Goal: Task Accomplishment & Management: Use online tool/utility

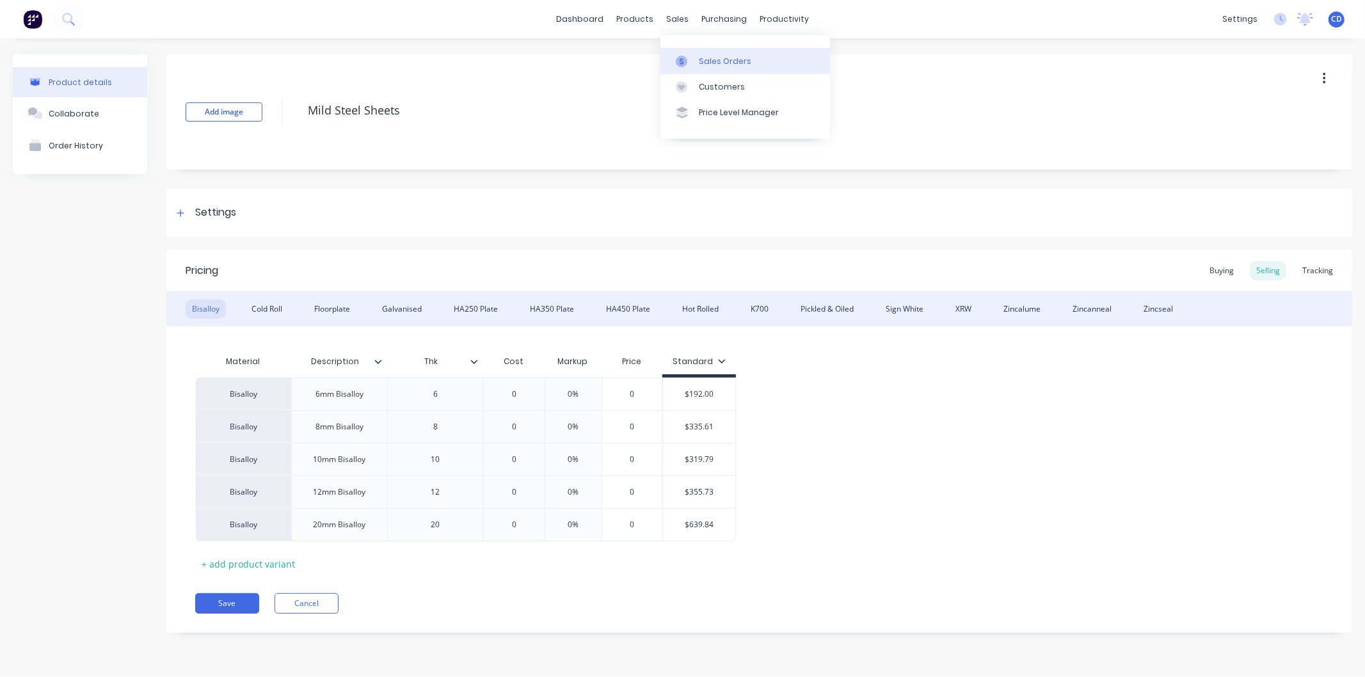
type textarea "x"
click at [712, 61] on div "Sales Orders" at bounding box center [725, 62] width 52 height 12
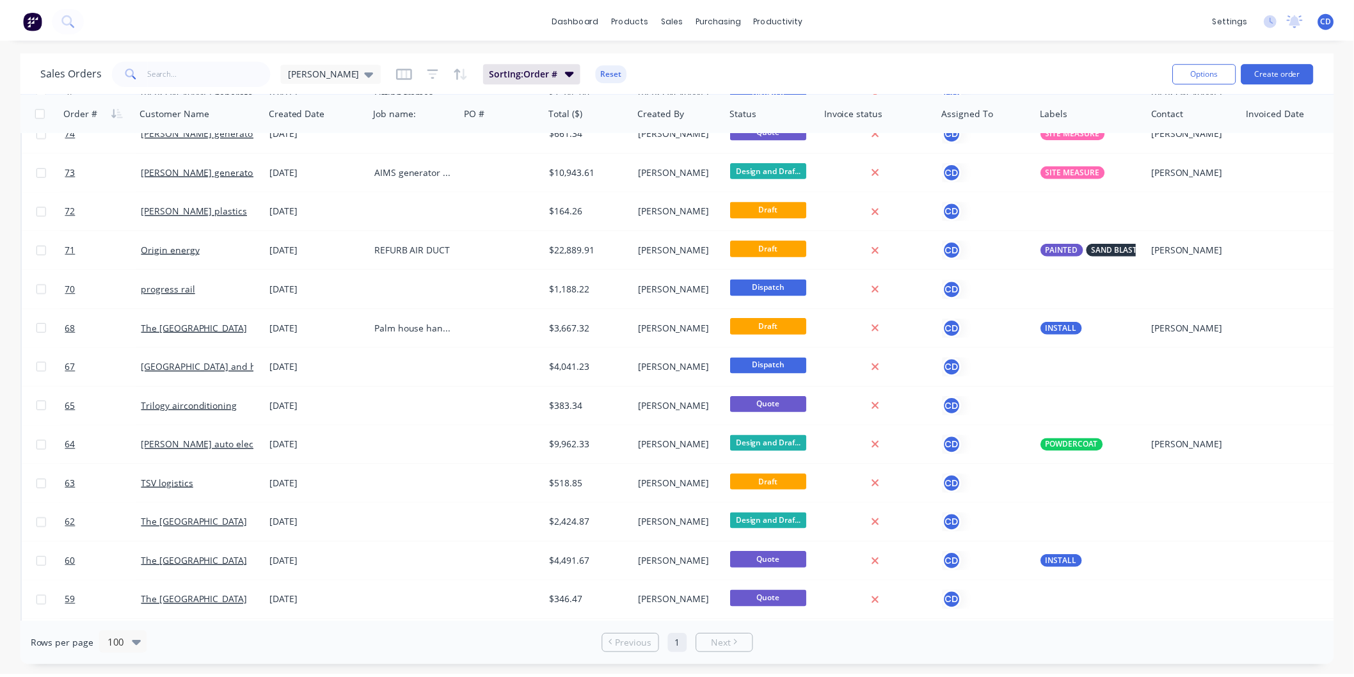
scroll to position [426, 0]
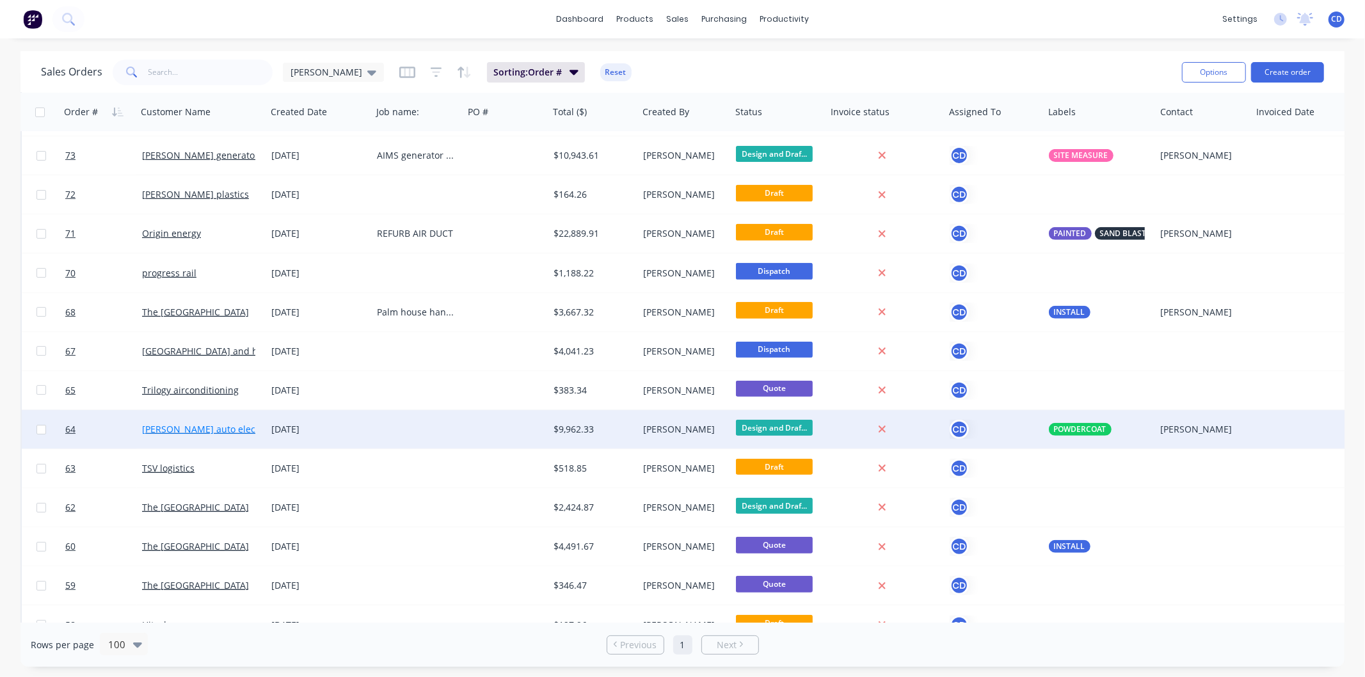
click at [209, 427] on link "everetts auto electrical" at bounding box center [209, 429] width 135 height 12
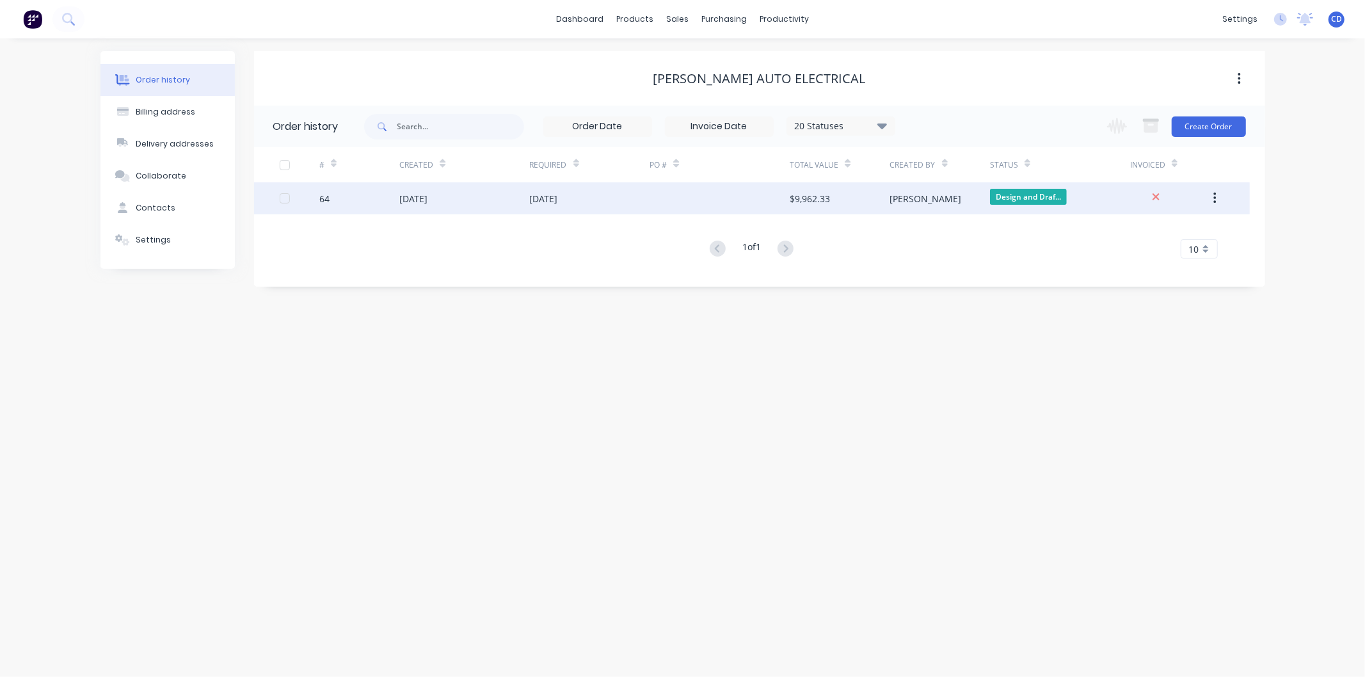
click at [497, 194] on div "08 Jul 2025" at bounding box center [464, 198] width 130 height 32
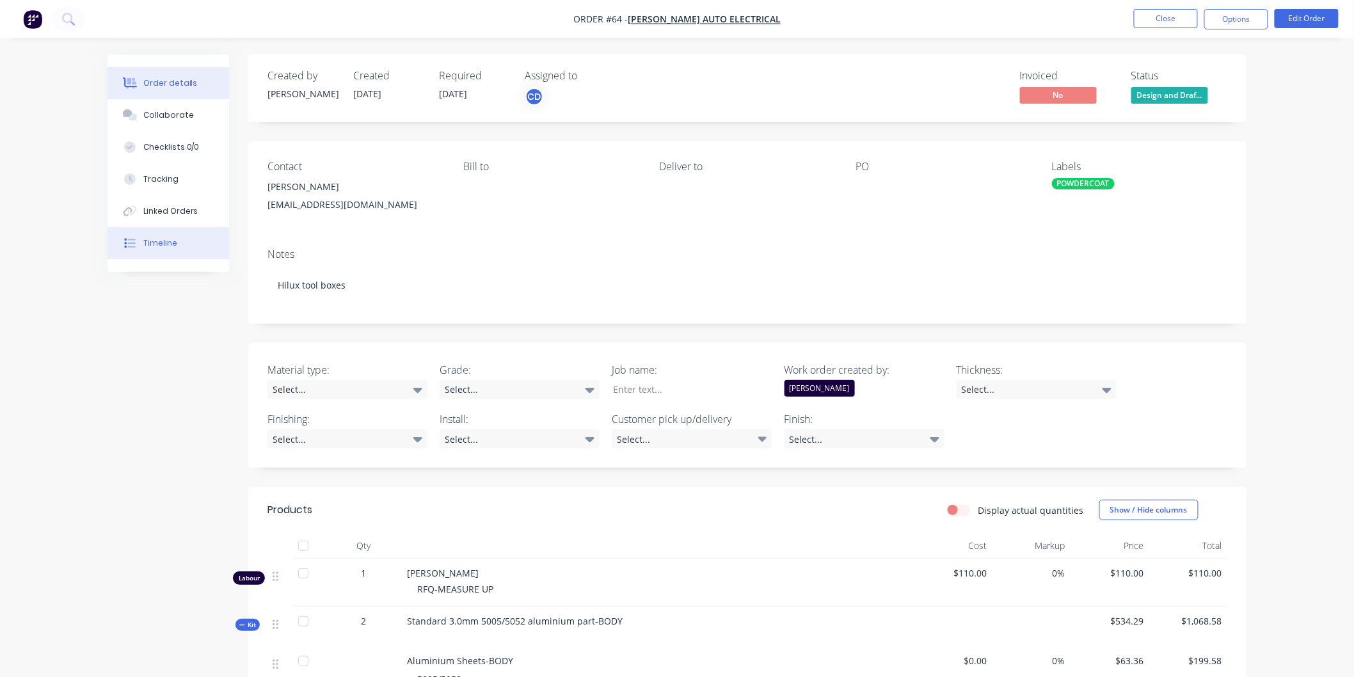
click at [163, 242] on div "Timeline" at bounding box center [160, 243] width 34 height 12
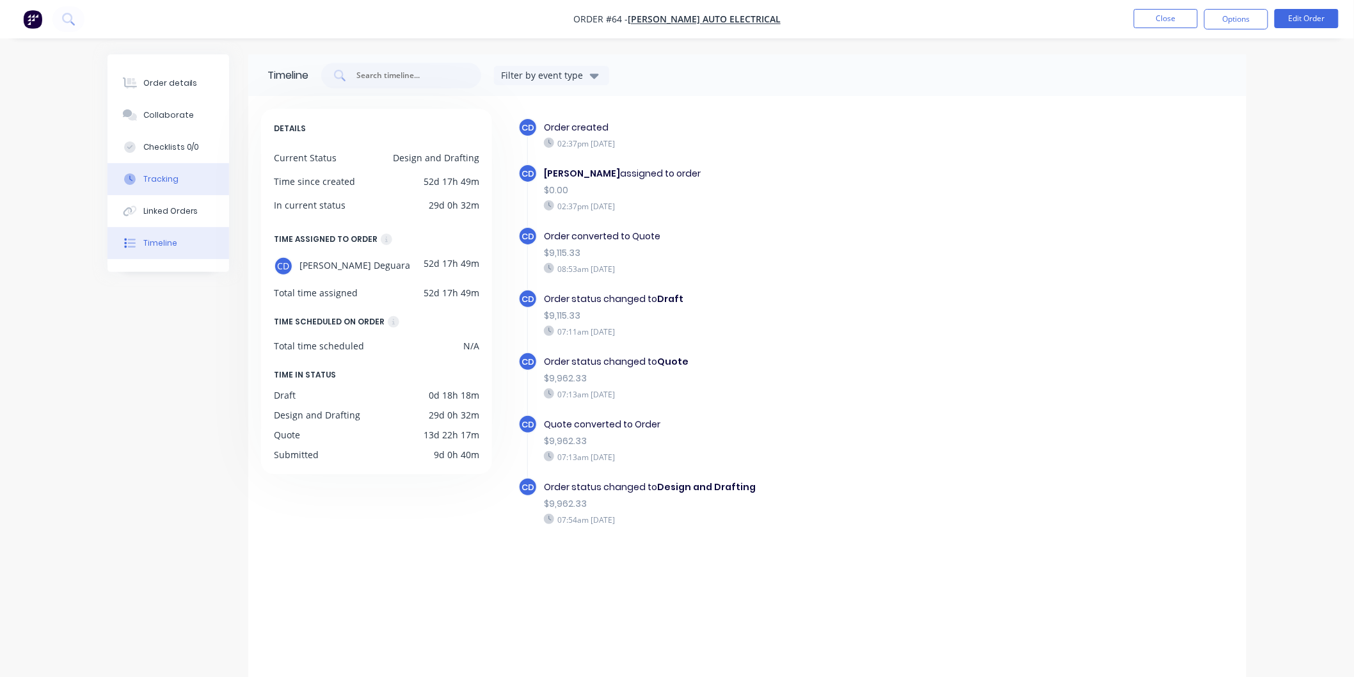
click at [157, 180] on div "Tracking" at bounding box center [160, 179] width 35 height 12
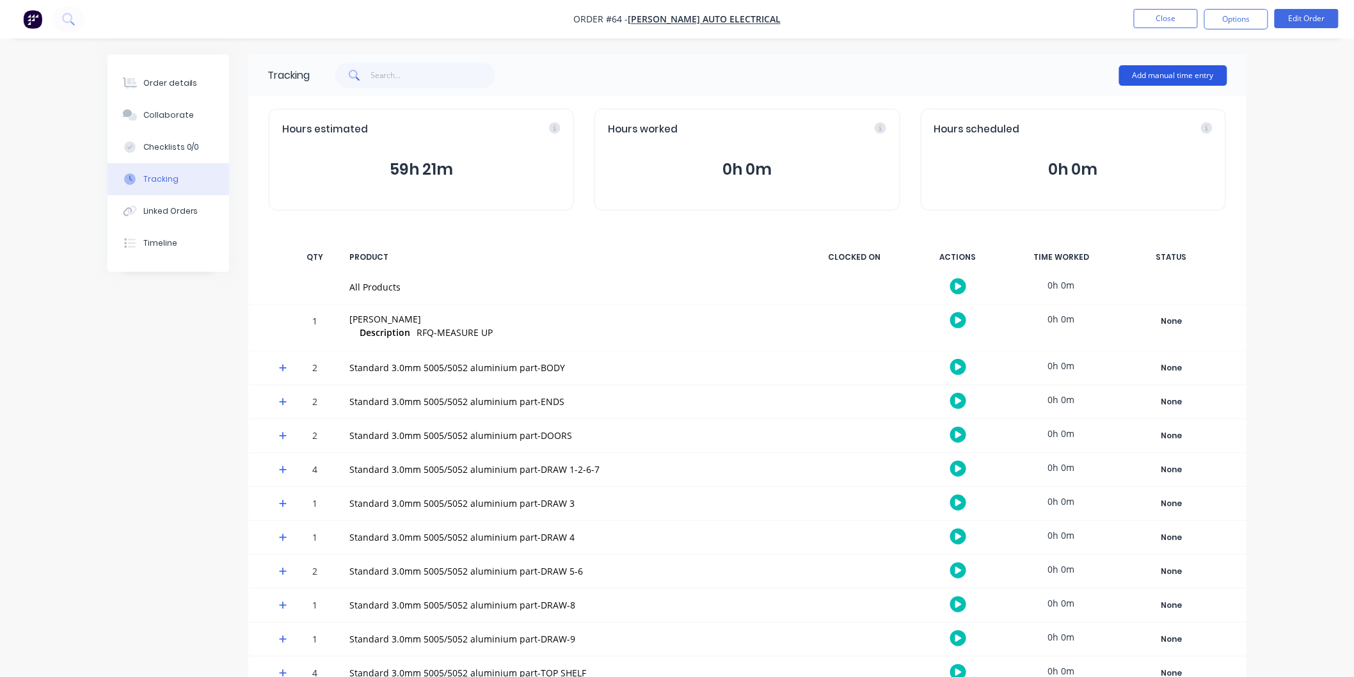
click at [1177, 80] on button "Add manual time entry" at bounding box center [1173, 75] width 108 height 20
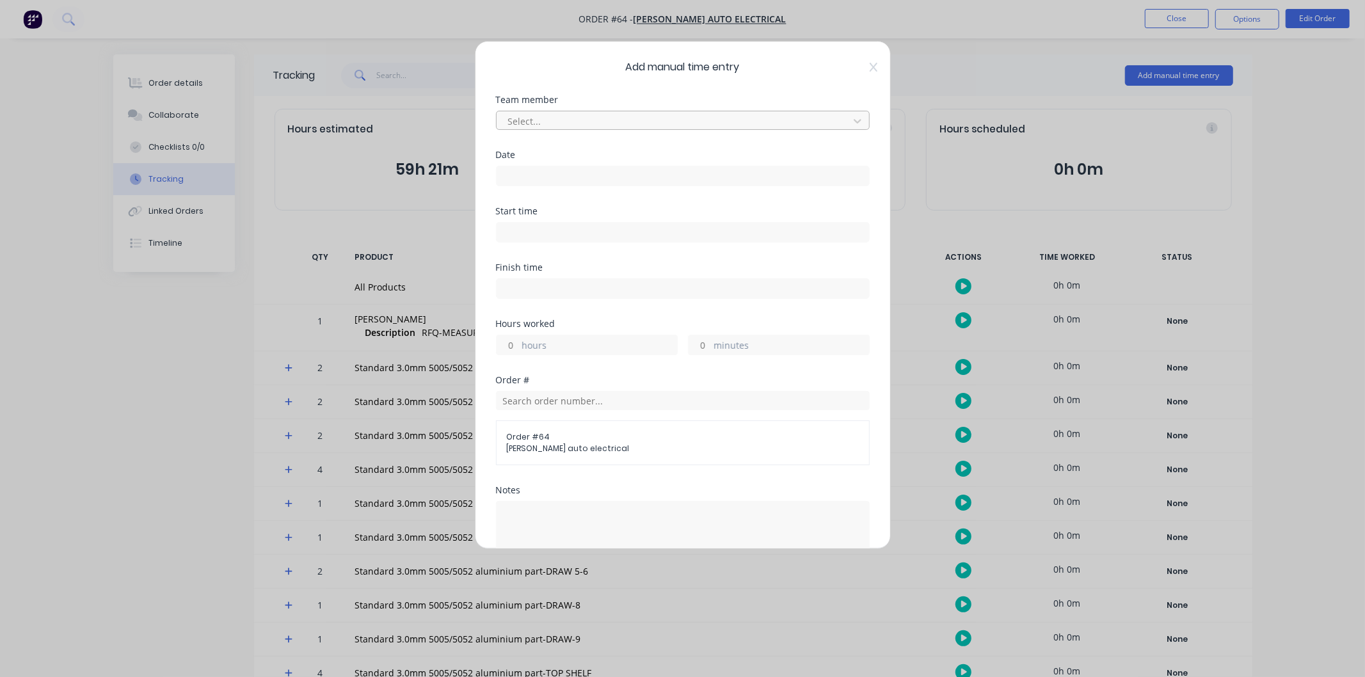
click at [728, 122] on div at bounding box center [674, 121] width 335 height 16
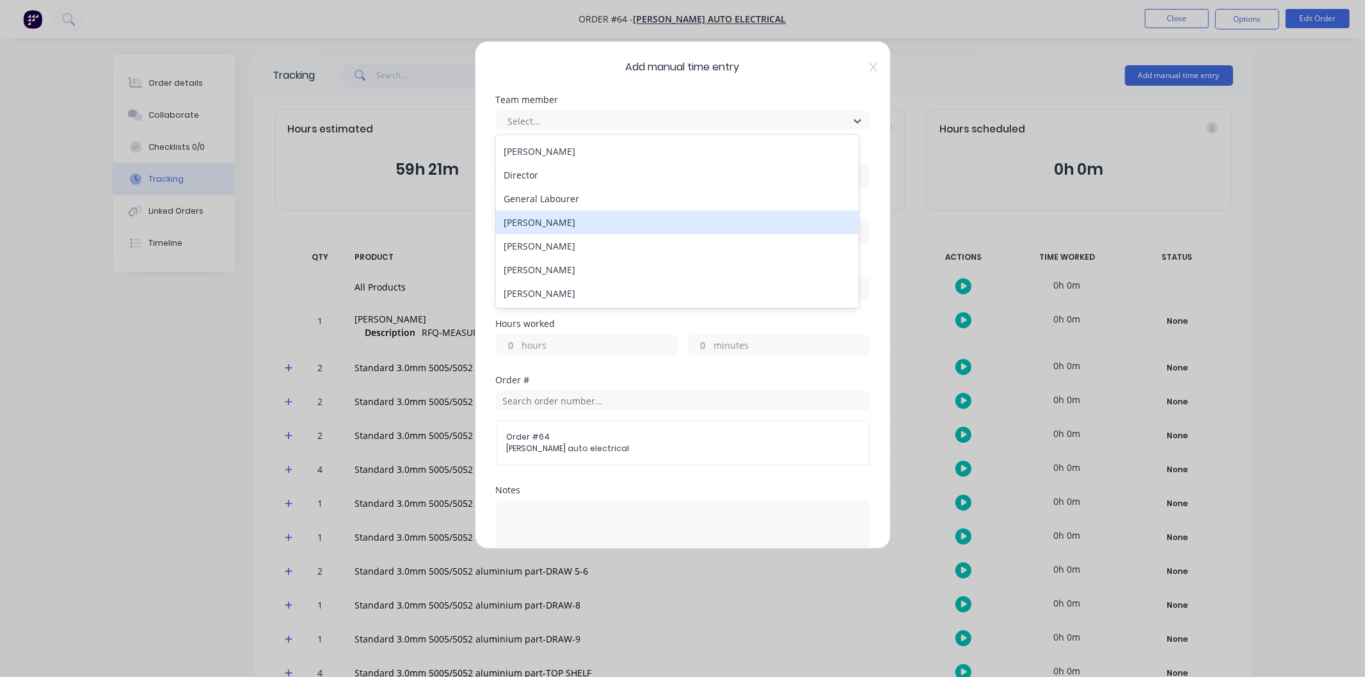
scroll to position [284, 0]
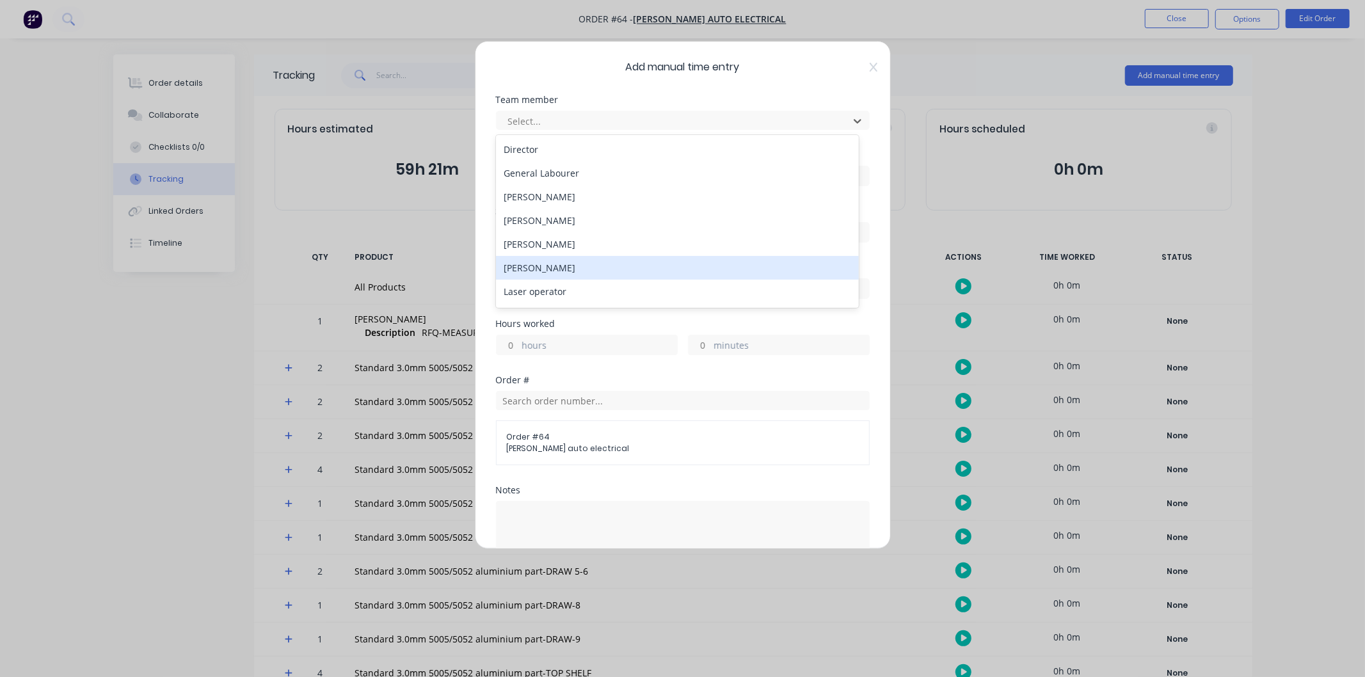
click at [598, 266] on div "Joshua Killalea" at bounding box center [677, 268] width 363 height 24
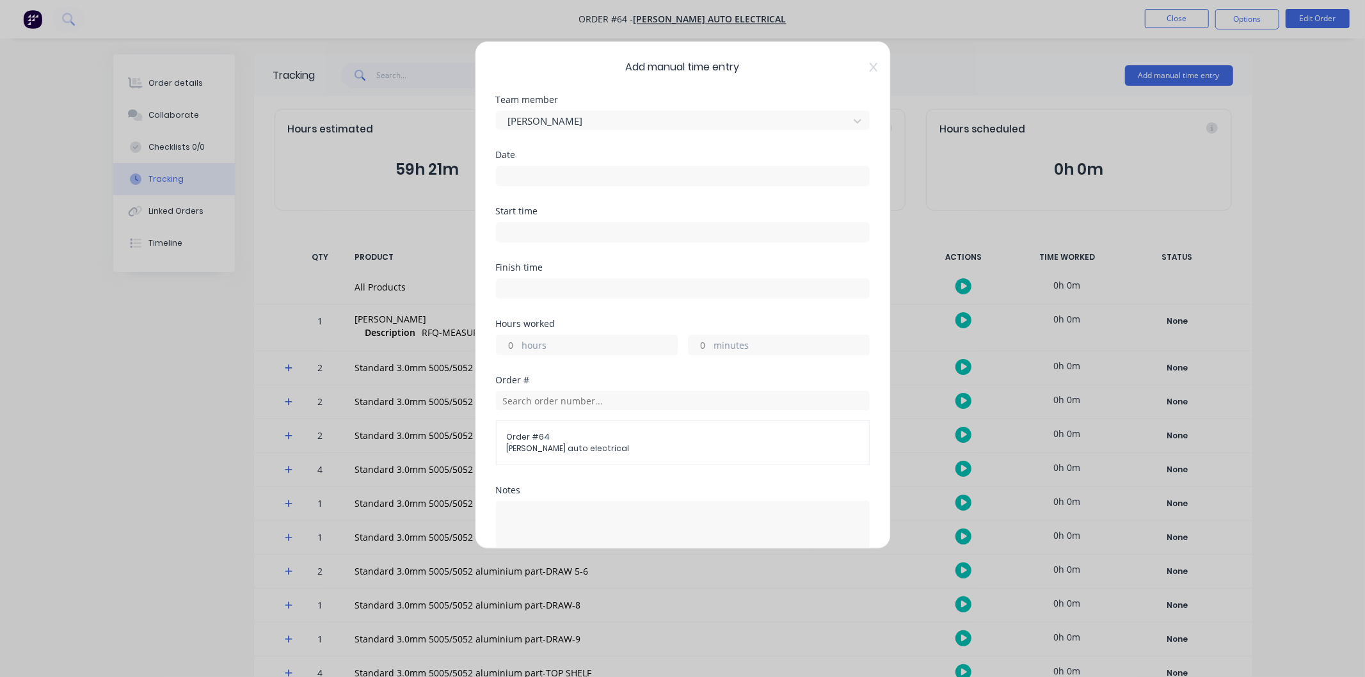
click at [560, 177] on input at bounding box center [683, 175] width 372 height 19
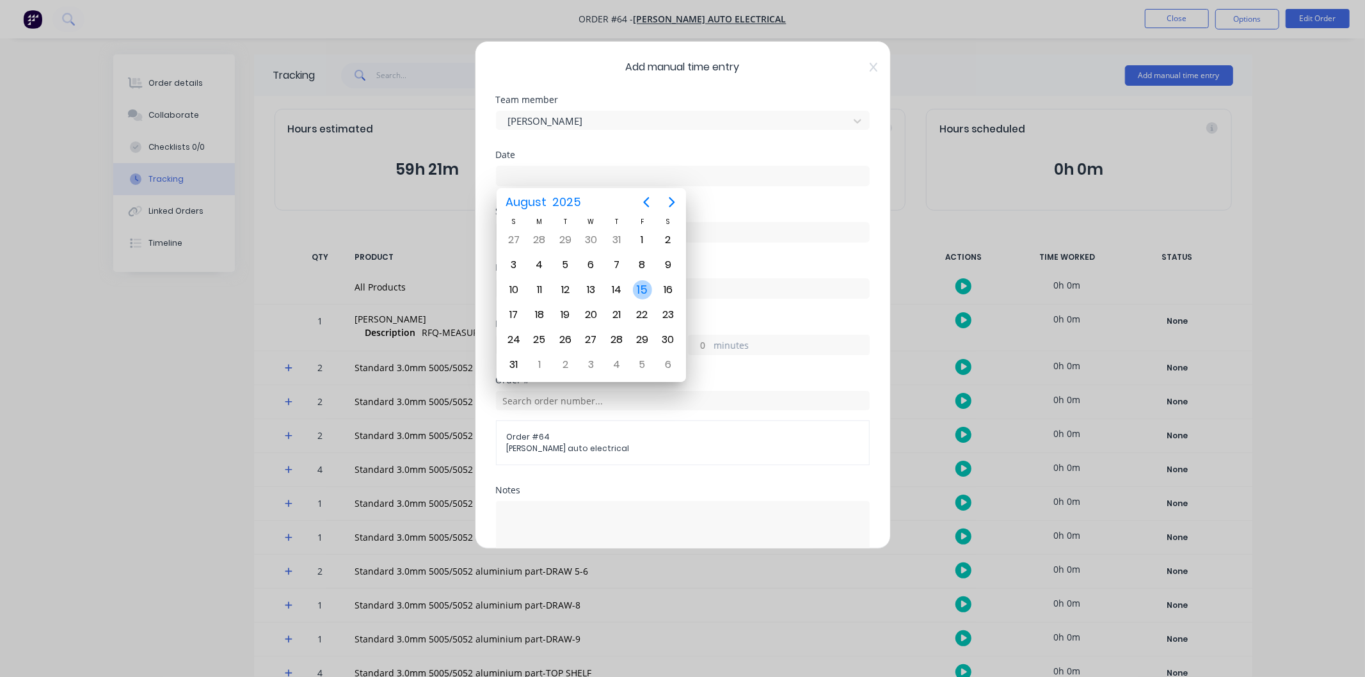
click at [643, 289] on div "15" at bounding box center [642, 289] width 19 height 19
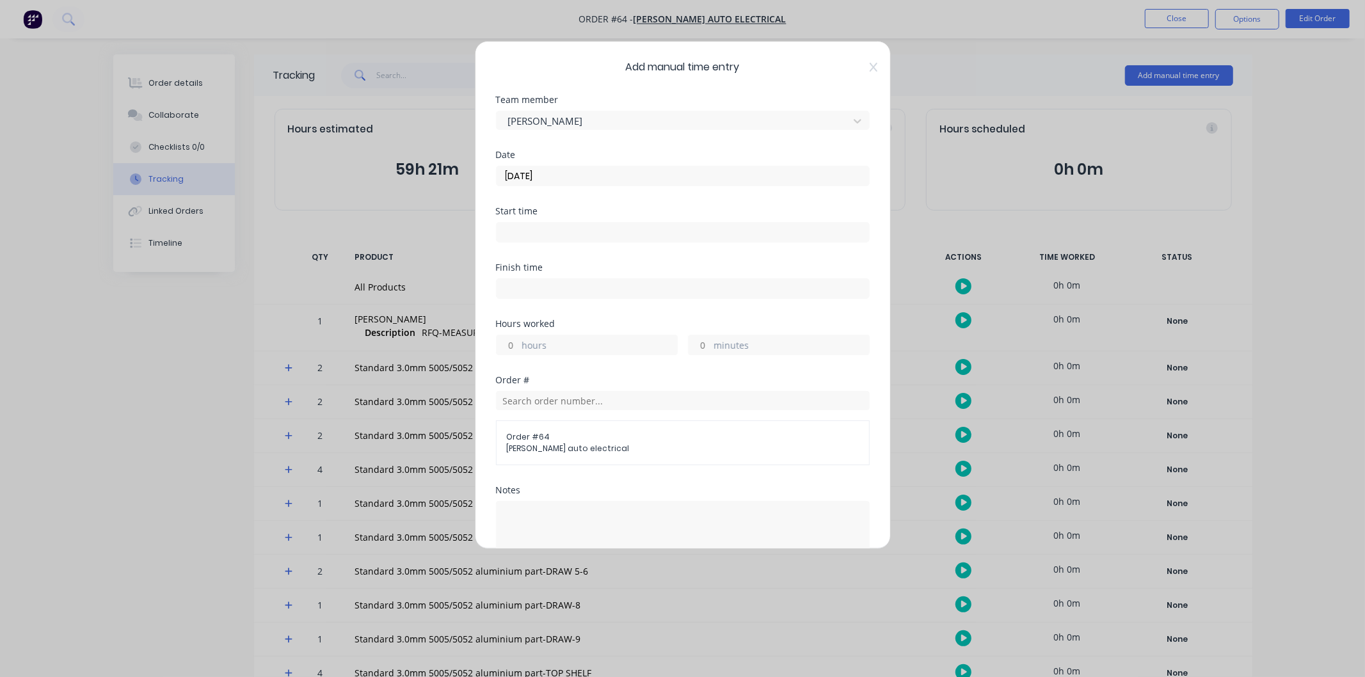
click at [590, 178] on input "15/08/2025" at bounding box center [683, 175] width 372 height 19
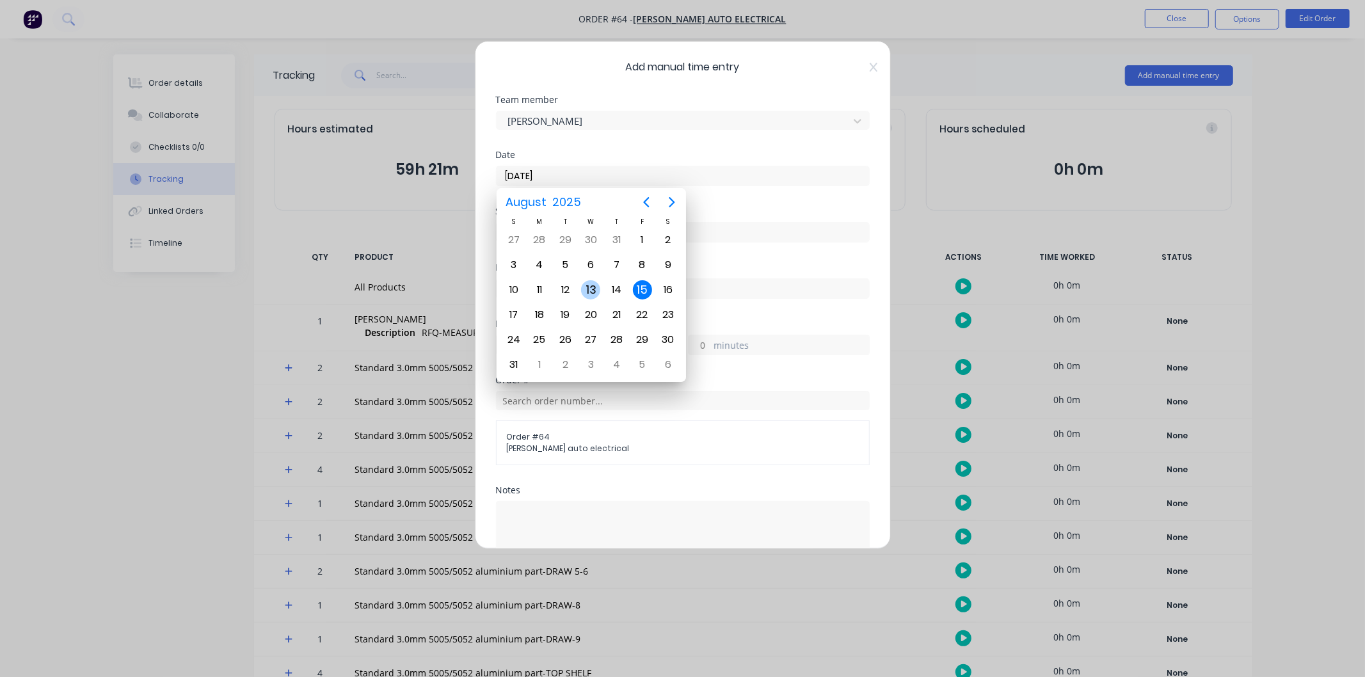
click at [591, 285] on div "13" at bounding box center [590, 289] width 19 height 19
type input "13/08/2025"
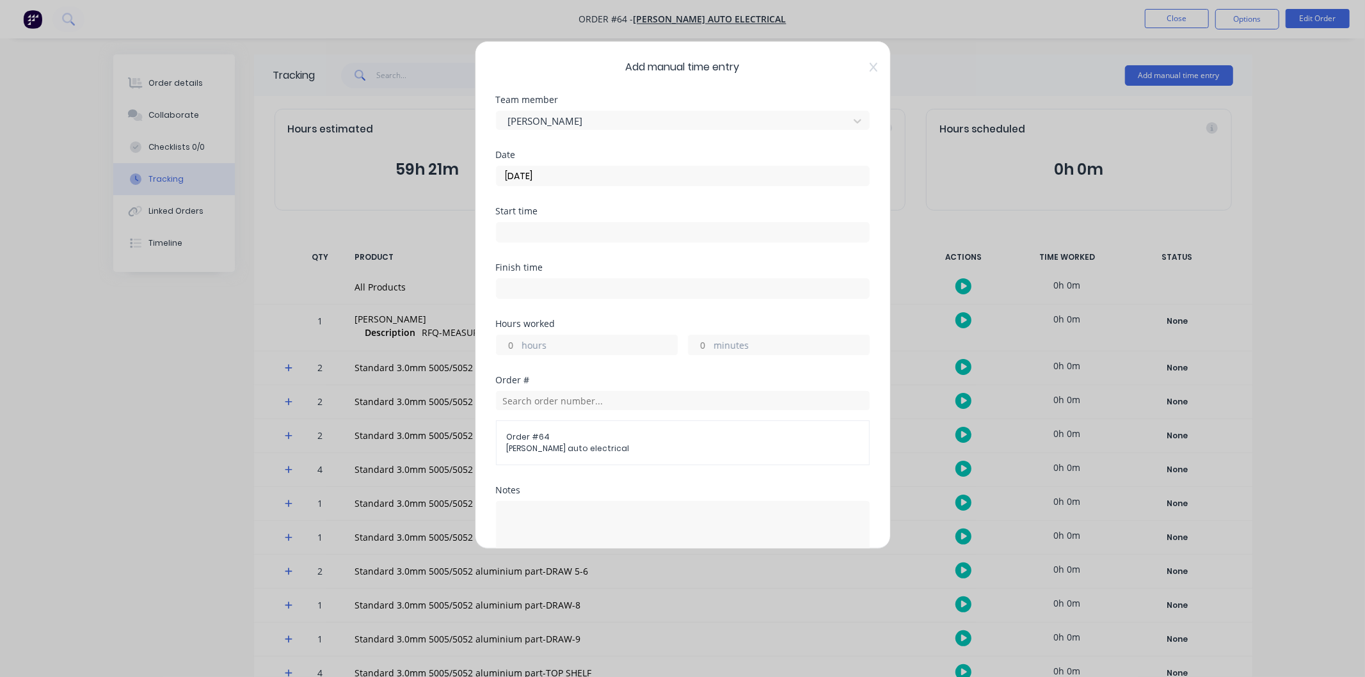
click at [558, 237] on input at bounding box center [683, 232] width 372 height 19
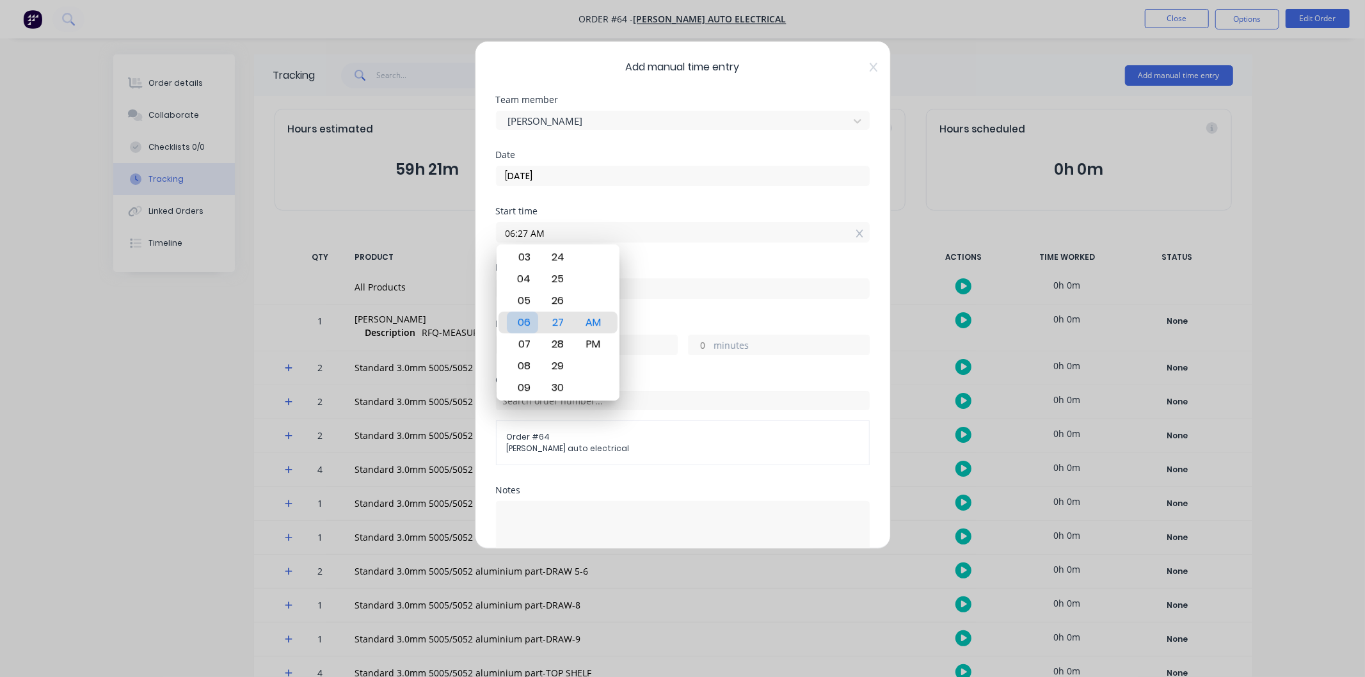
click at [525, 323] on div "06" at bounding box center [522, 323] width 31 height 22
click at [558, 282] on div "00" at bounding box center [557, 279] width 31 height 22
type input "06:00 AM"
click at [600, 323] on div "AM" at bounding box center [592, 323] width 31 height 22
click at [766, 263] on div "Finish time" at bounding box center [683, 267] width 374 height 9
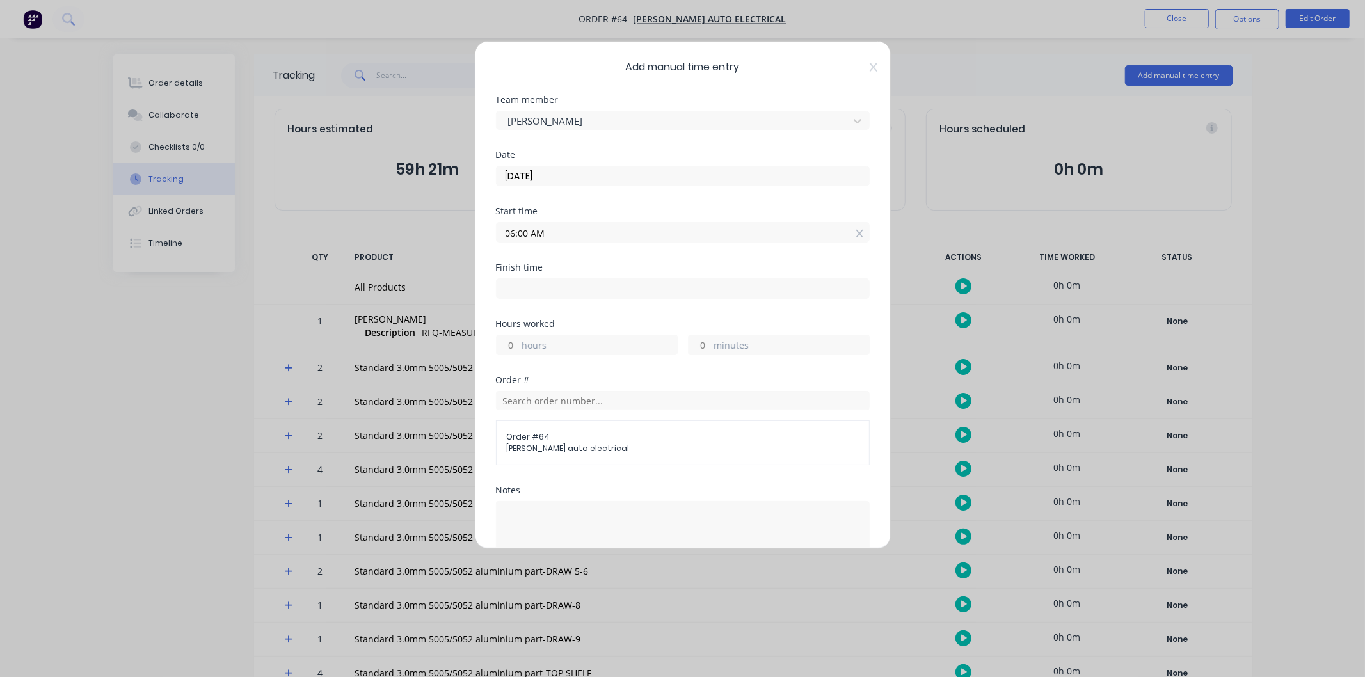
click at [714, 289] on input at bounding box center [683, 288] width 372 height 19
type input "08:27 AM"
type input "2"
type input "27"
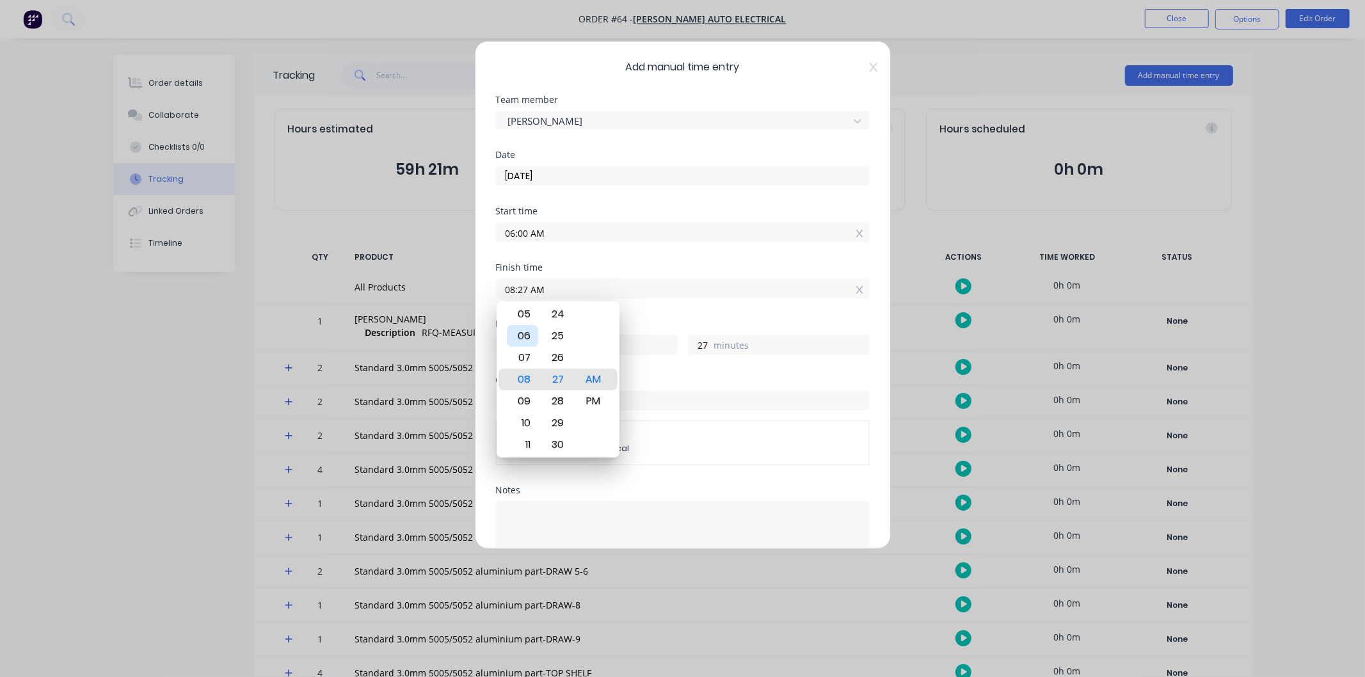
click at [532, 337] on div "06" at bounding box center [522, 336] width 31 height 22
type input "06:27 AM"
type input "0"
type input "06:31 AM"
type input "31"
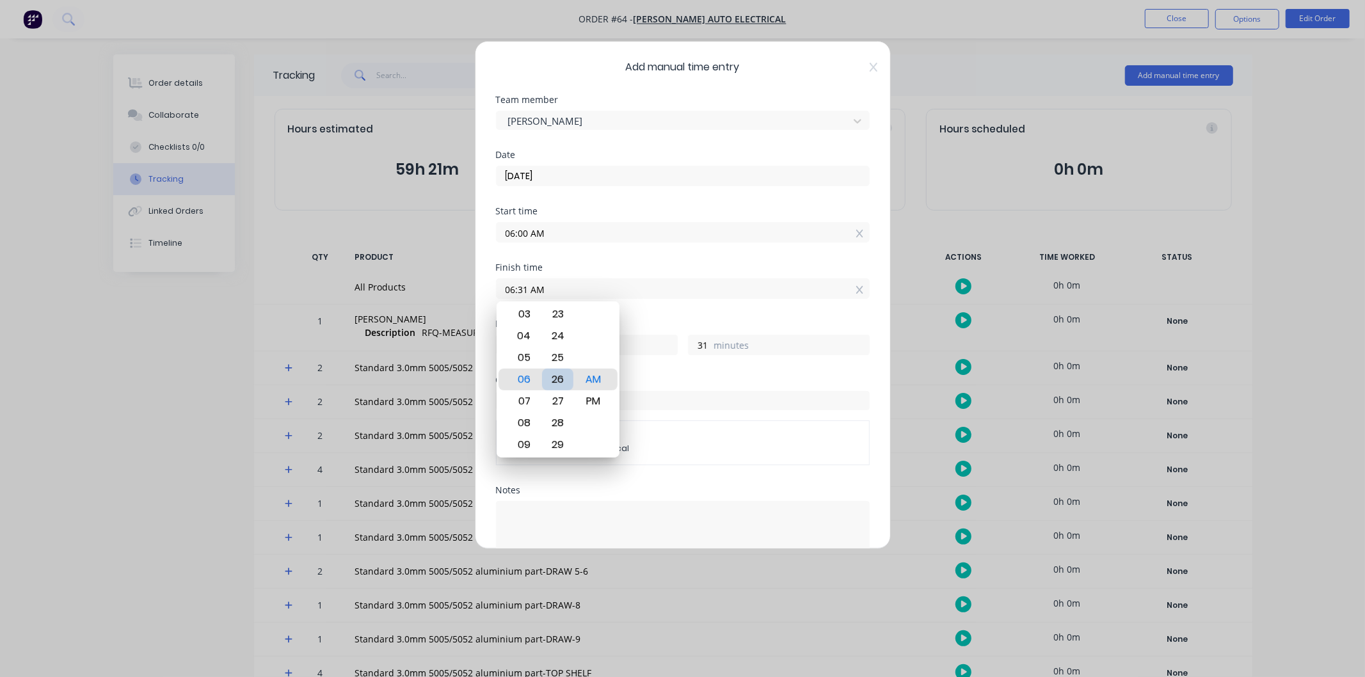
type input "06:26 AM"
type input "26"
type input "06:19 AM"
type input "19"
type input "06:13 AM"
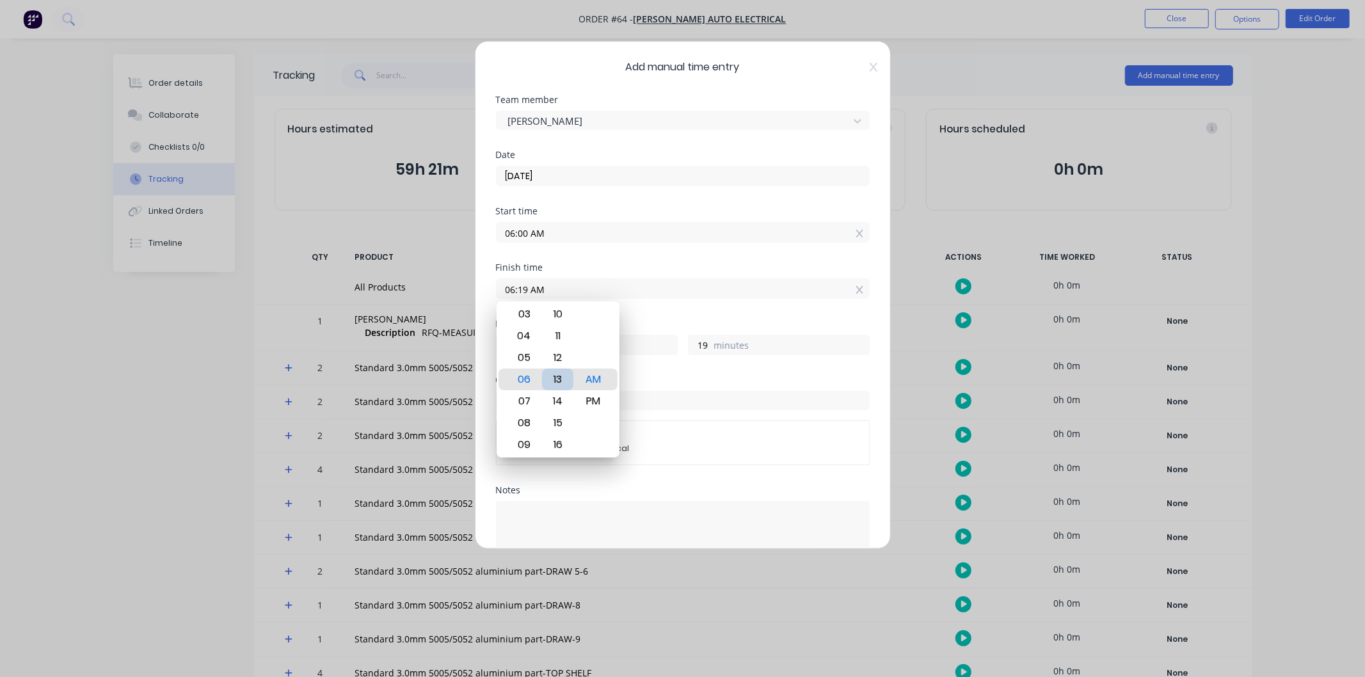
type input "13"
type input "06:07 AM"
type input "7"
type input "06:03 AM"
type input "3"
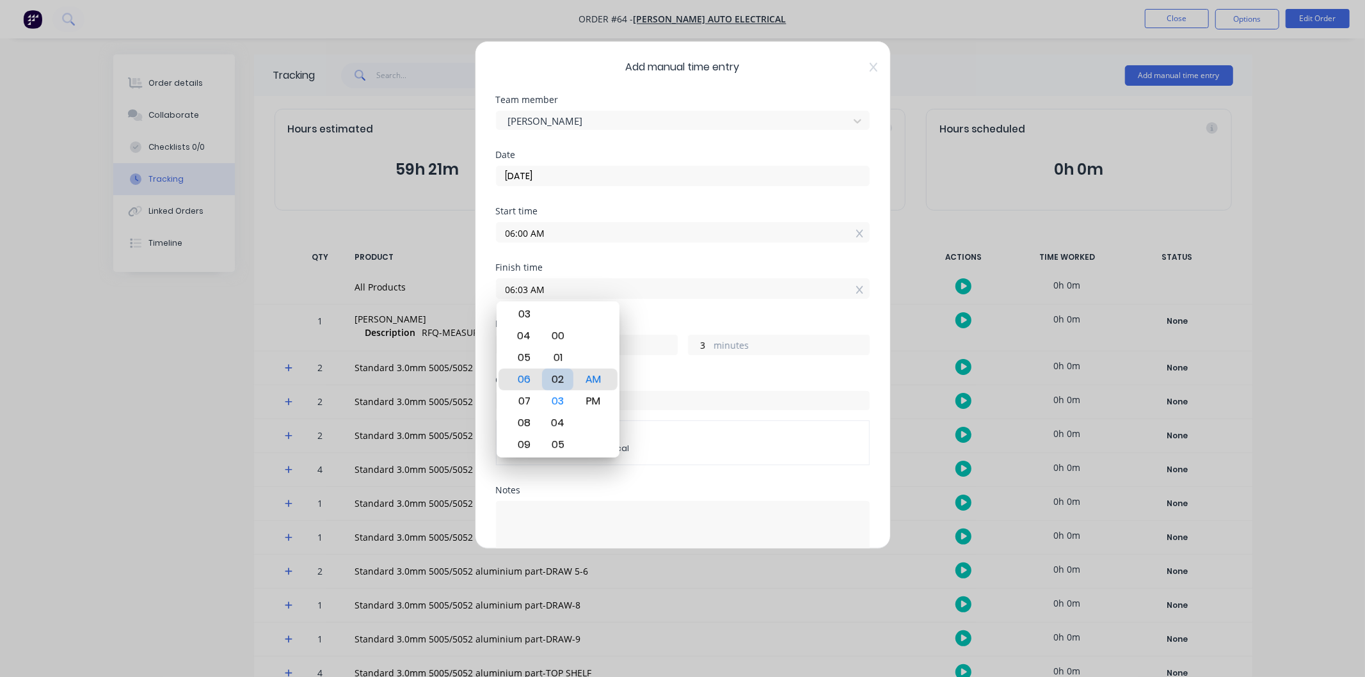
type input "06:02 AM"
type input "2"
type input "06:01 AM"
type input "1"
type input "06:00 AM"
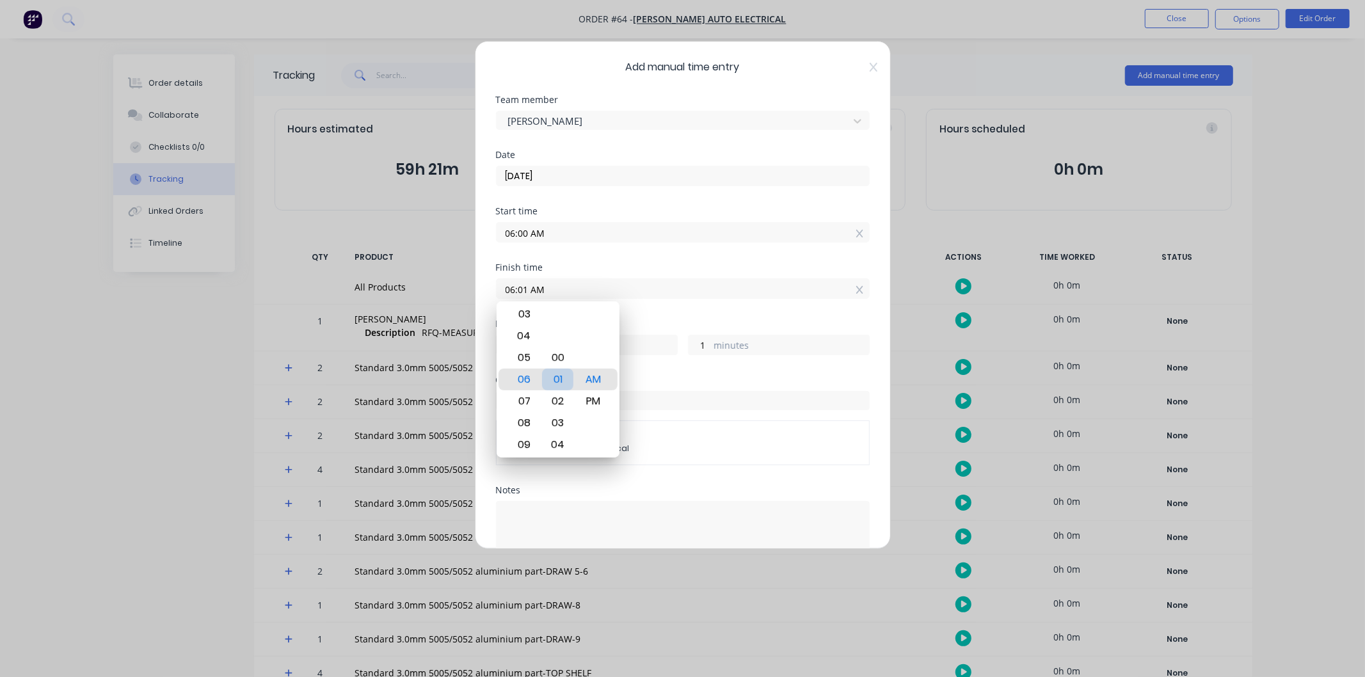
type input "0"
click at [561, 378] on div "00" at bounding box center [557, 380] width 31 height 22
click at [592, 397] on div "PM" at bounding box center [592, 401] width 31 height 22
type input "06:00 PM"
type input "12"
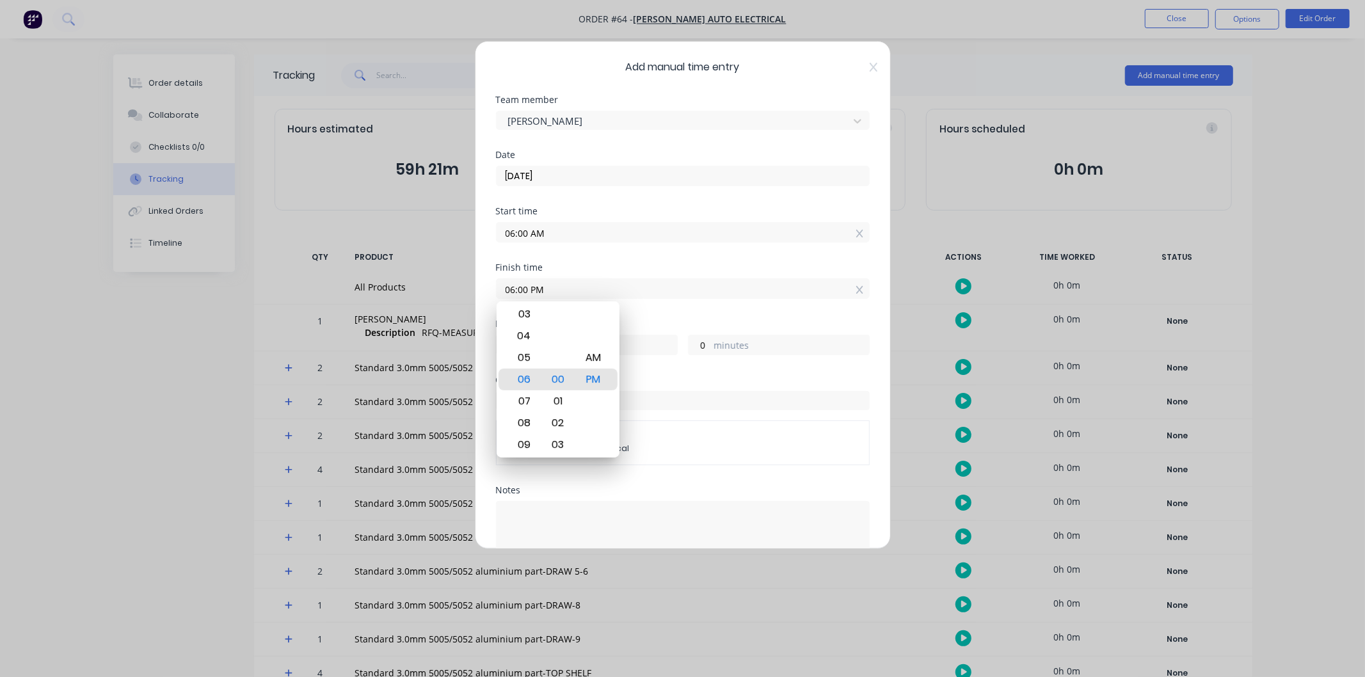
click at [719, 420] on div "Order # 64 everetts auto electrical" at bounding box center [683, 428] width 374 height 74
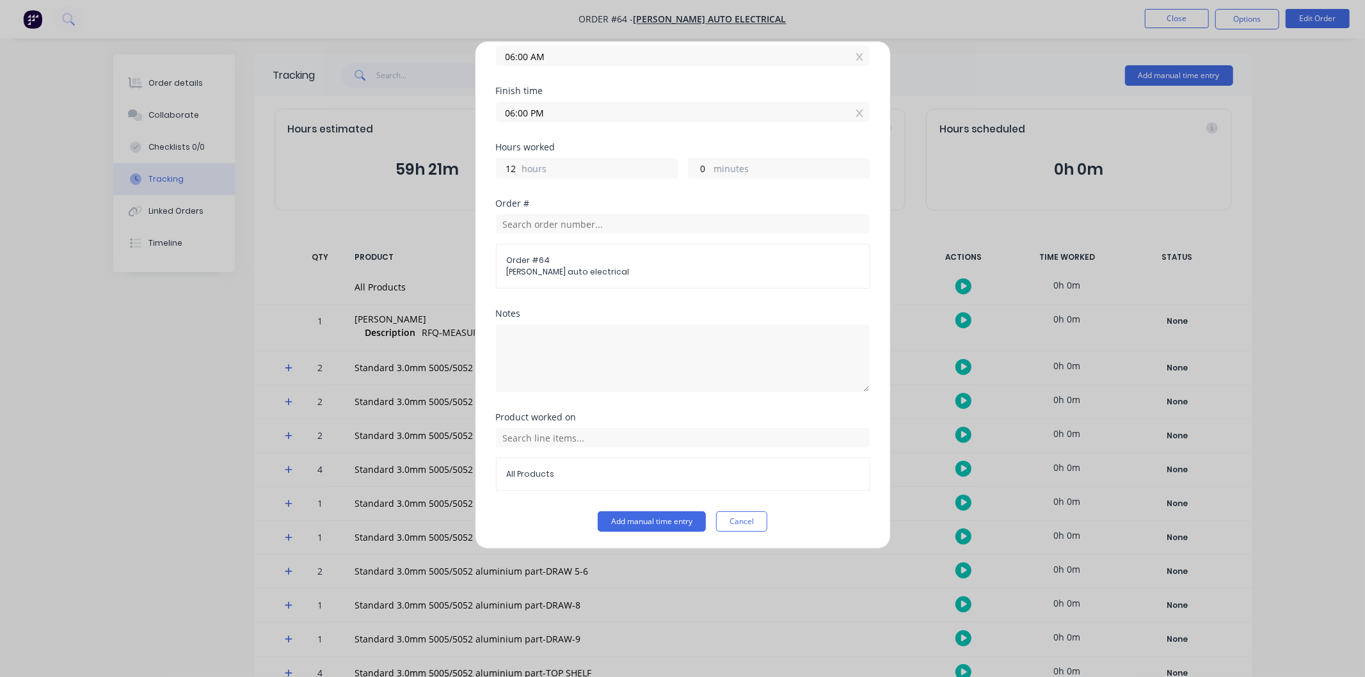
scroll to position [178, 0]
click at [600, 436] on input "text" at bounding box center [683, 436] width 374 height 19
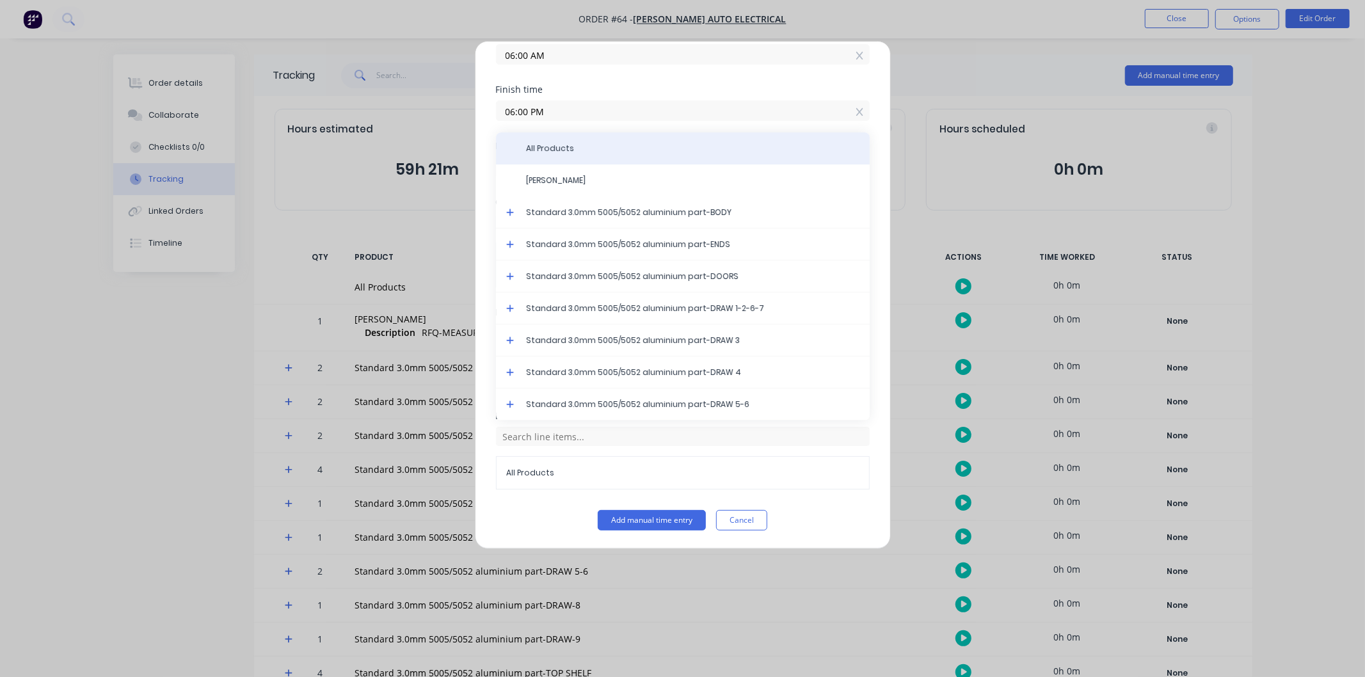
click at [572, 141] on div "All Products" at bounding box center [683, 148] width 374 height 32
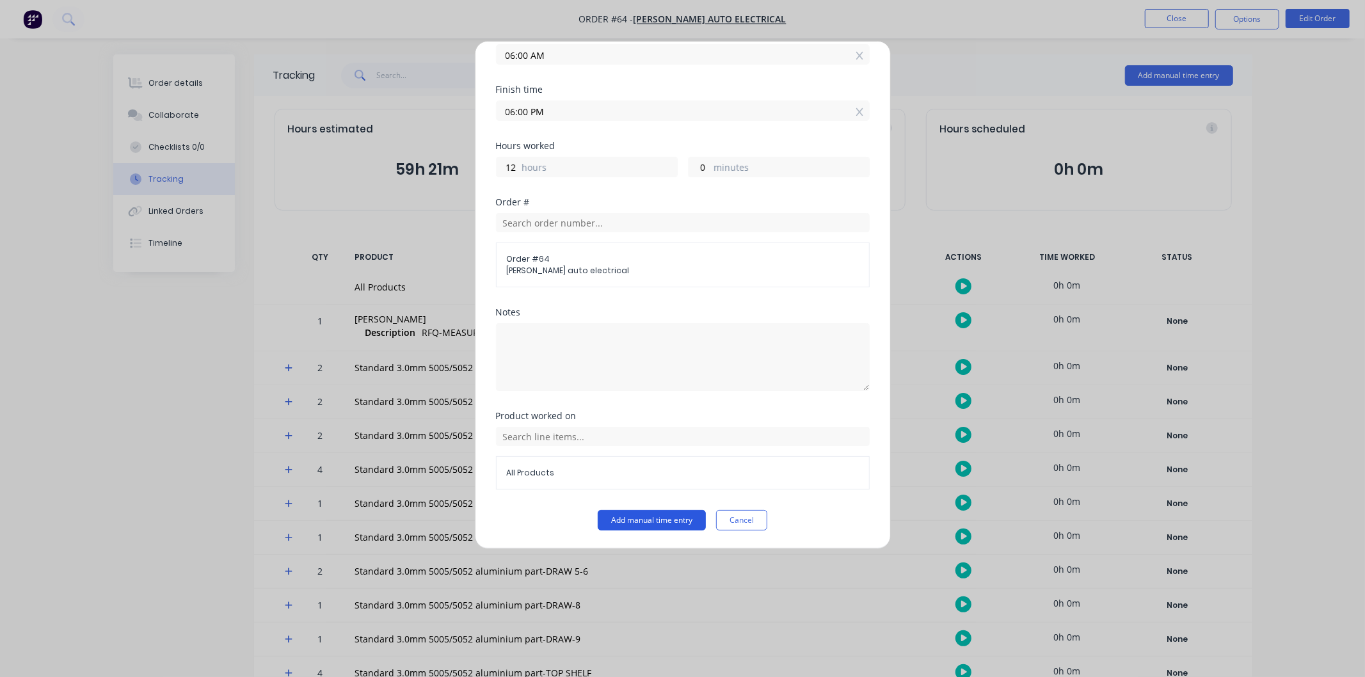
click at [646, 518] on button "Add manual time entry" at bounding box center [652, 520] width 108 height 20
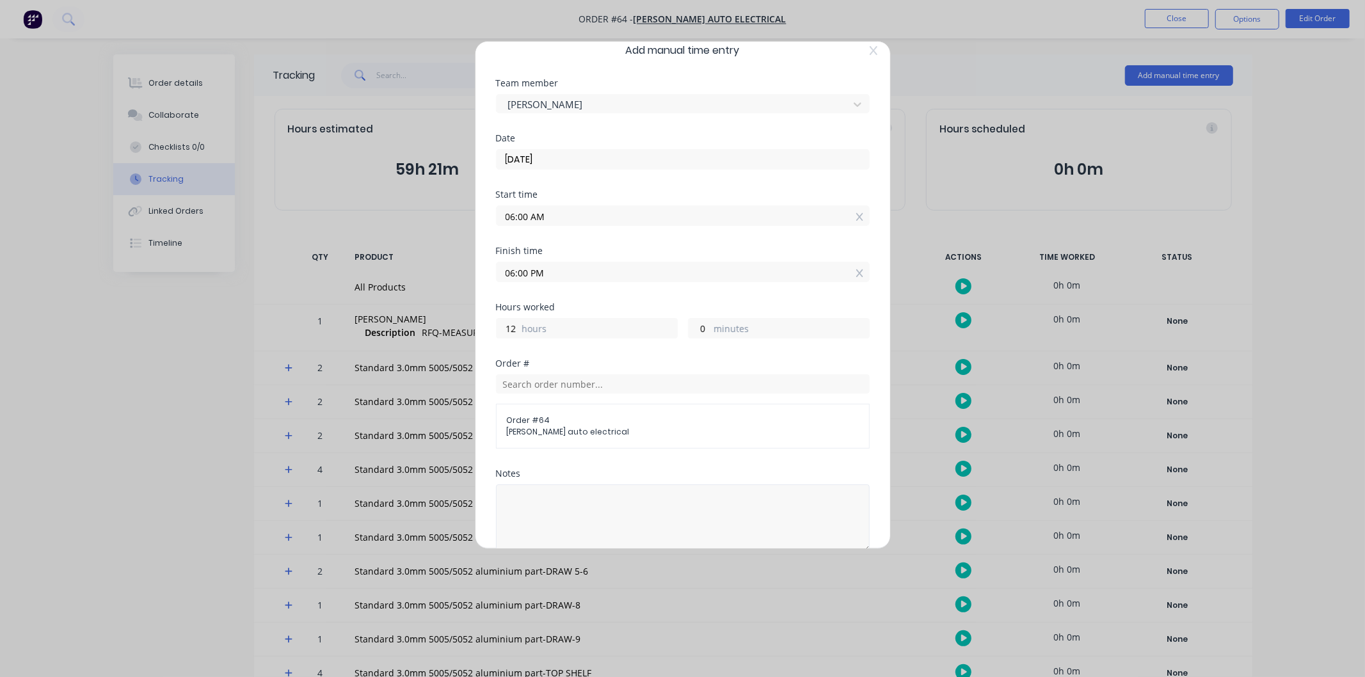
scroll to position [0, 0]
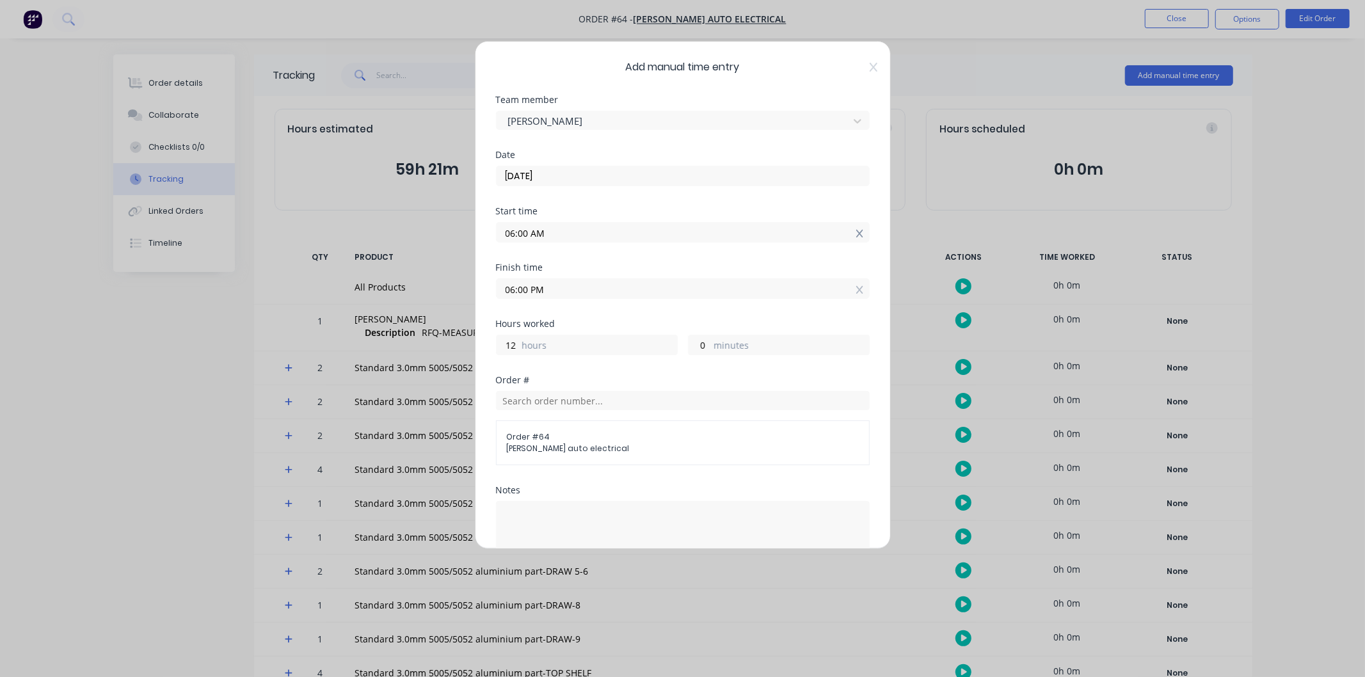
click at [856, 232] on icon at bounding box center [859, 233] width 7 height 9
click at [745, 228] on input at bounding box center [683, 232] width 372 height 19
type input "08:28 AM"
type input "9"
type input "32"
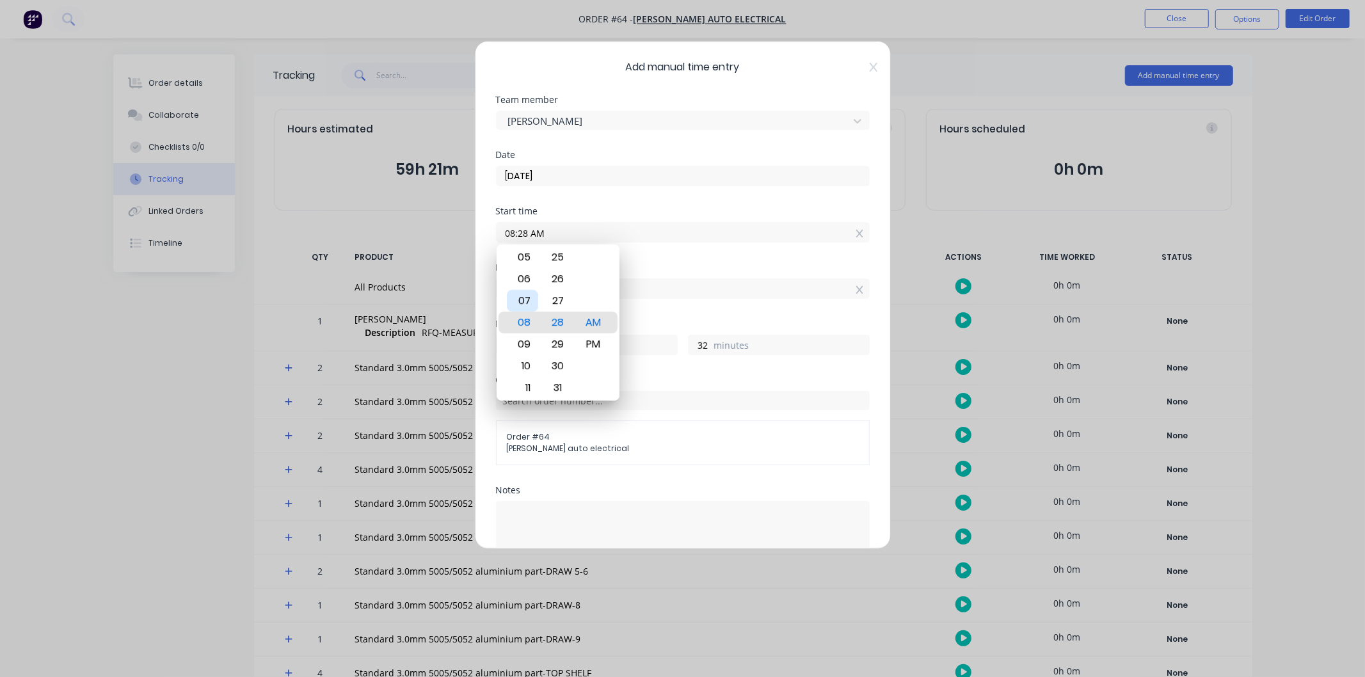
click at [527, 305] on div "07" at bounding box center [522, 301] width 31 height 22
type input "07:28 AM"
type input "10"
click at [564, 365] on div "30" at bounding box center [557, 366] width 31 height 22
type input "07:30 AM"
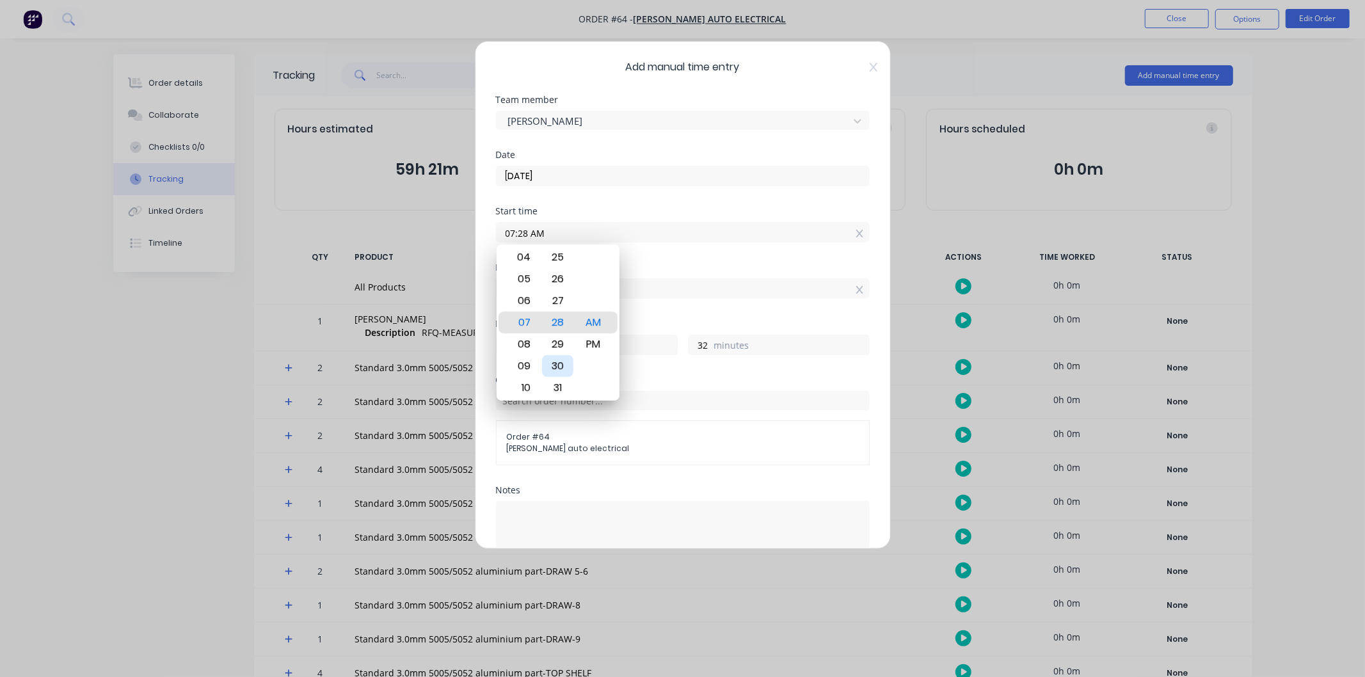
type input "30"
click at [721, 199] on div "Date 13/08/2025" at bounding box center [683, 178] width 374 height 56
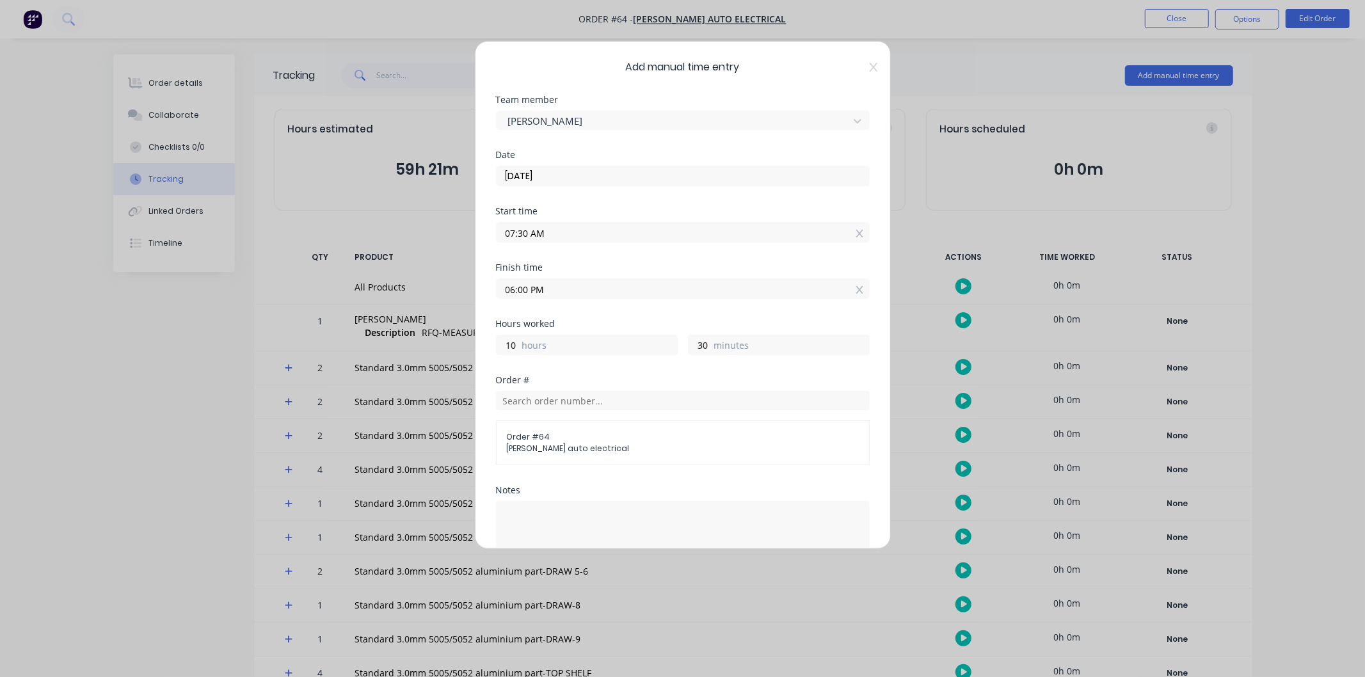
click at [602, 294] on input "06:00 PM" at bounding box center [683, 288] width 372 height 19
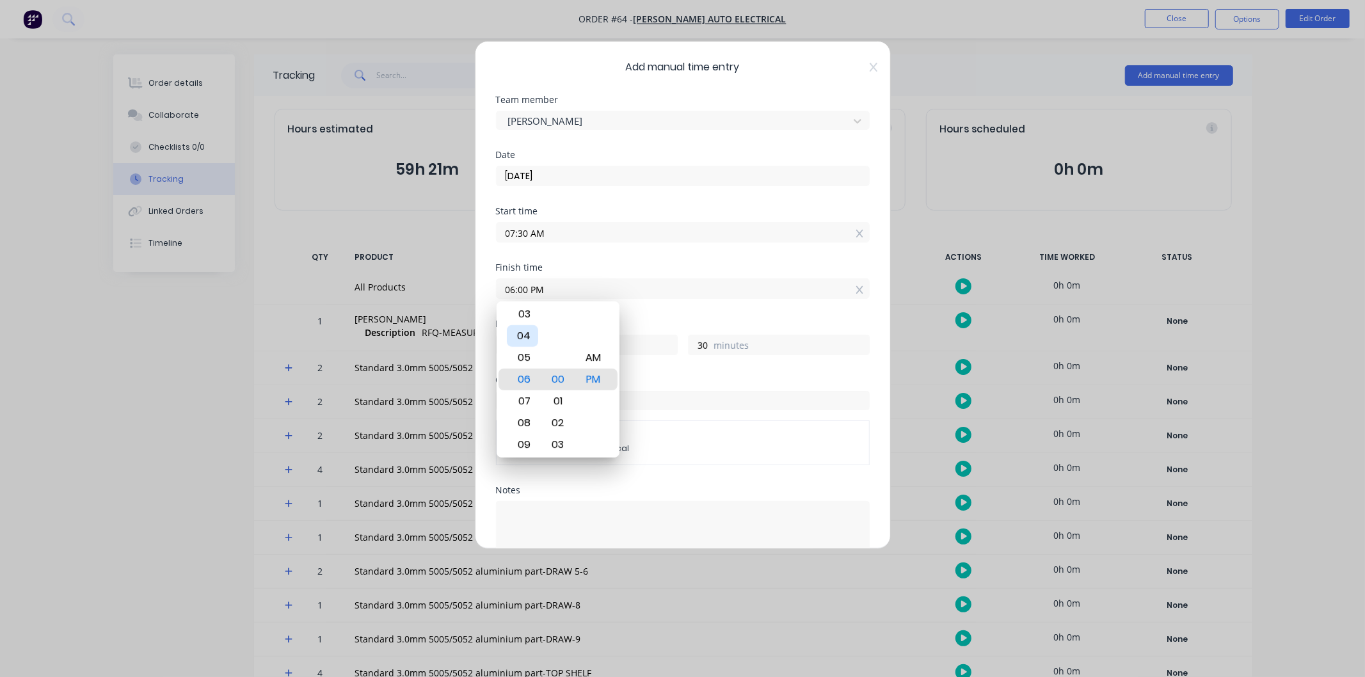
click at [525, 335] on div "04" at bounding box center [522, 336] width 31 height 22
type input "04:00 PM"
type input "8"
click at [561, 380] on div "00" at bounding box center [557, 380] width 31 height 22
click at [596, 379] on div "PM" at bounding box center [592, 380] width 31 height 22
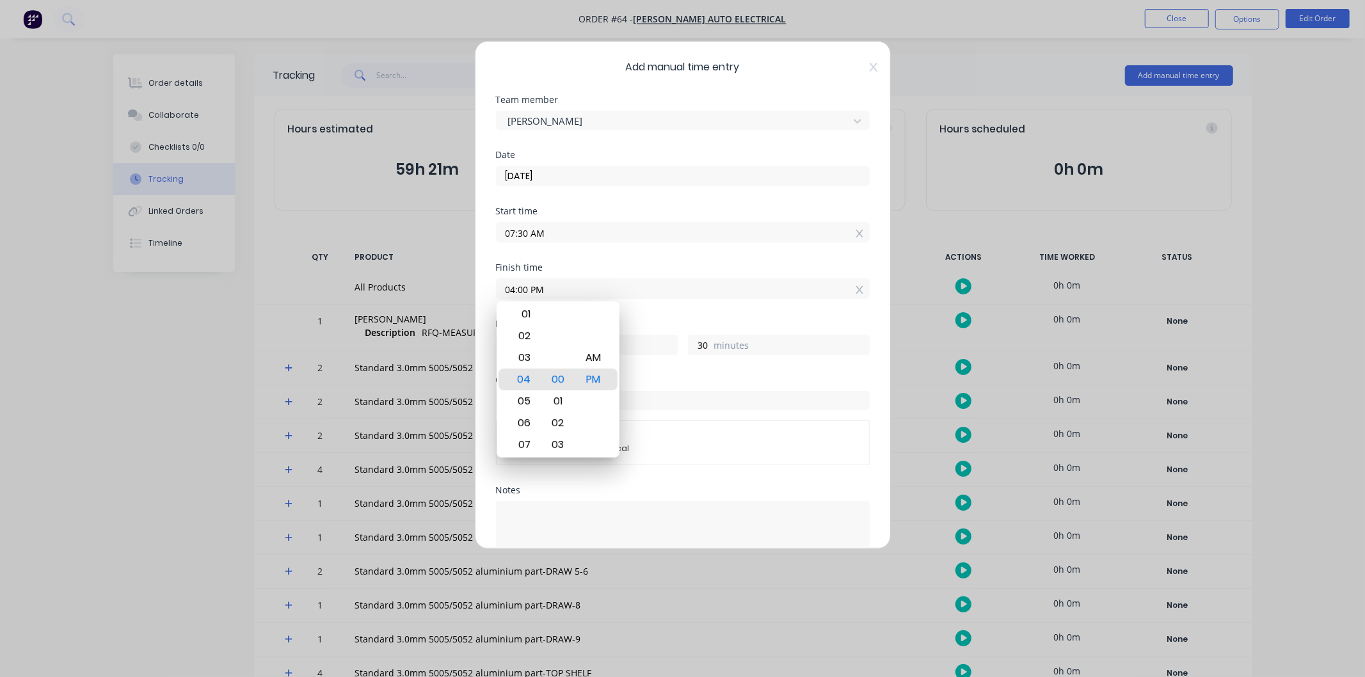
click at [669, 207] on div "Start time" at bounding box center [683, 211] width 374 height 9
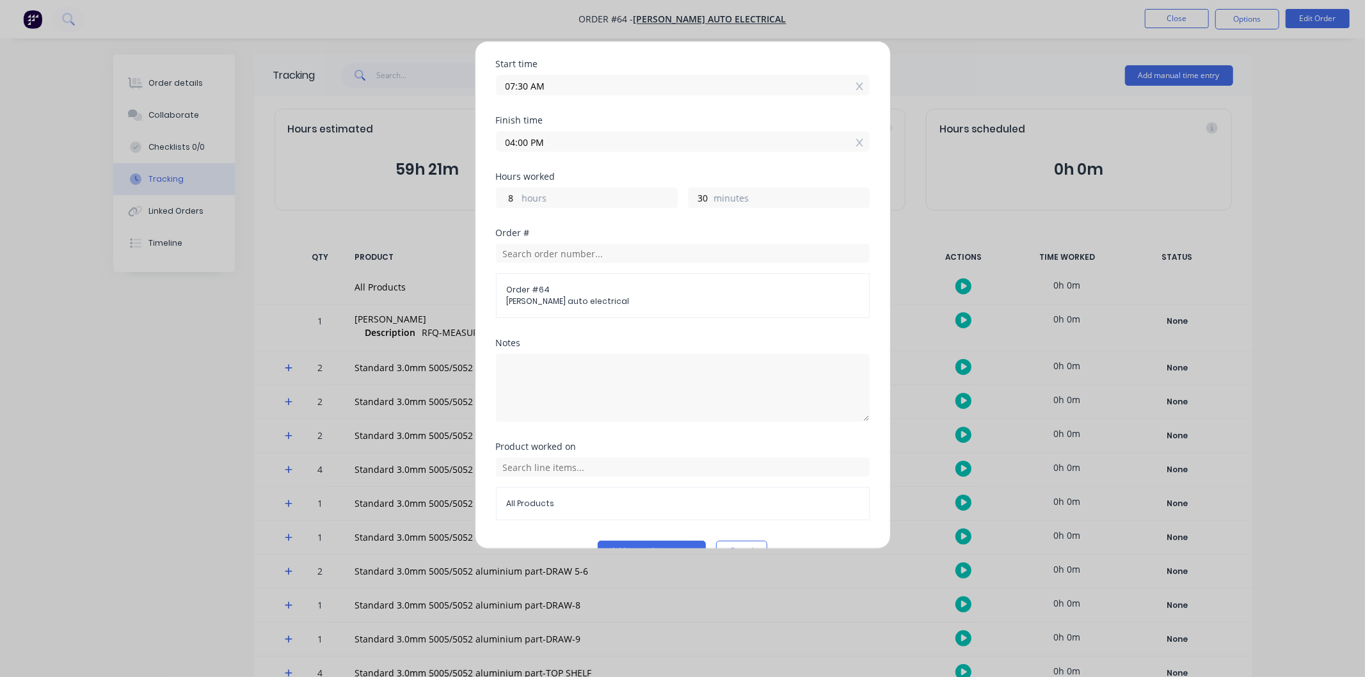
scroll to position [178, 0]
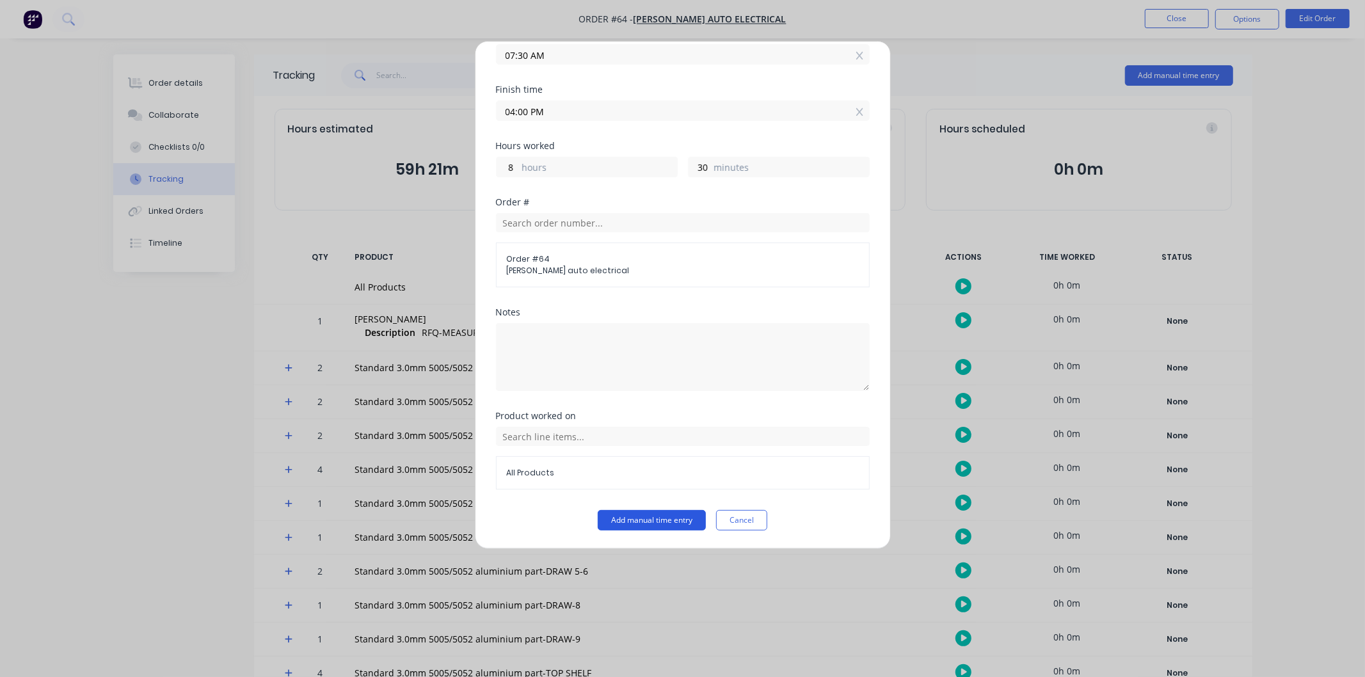
click at [649, 516] on button "Add manual time entry" at bounding box center [652, 520] width 108 height 20
click at [739, 516] on button "Cancel" at bounding box center [741, 520] width 51 height 20
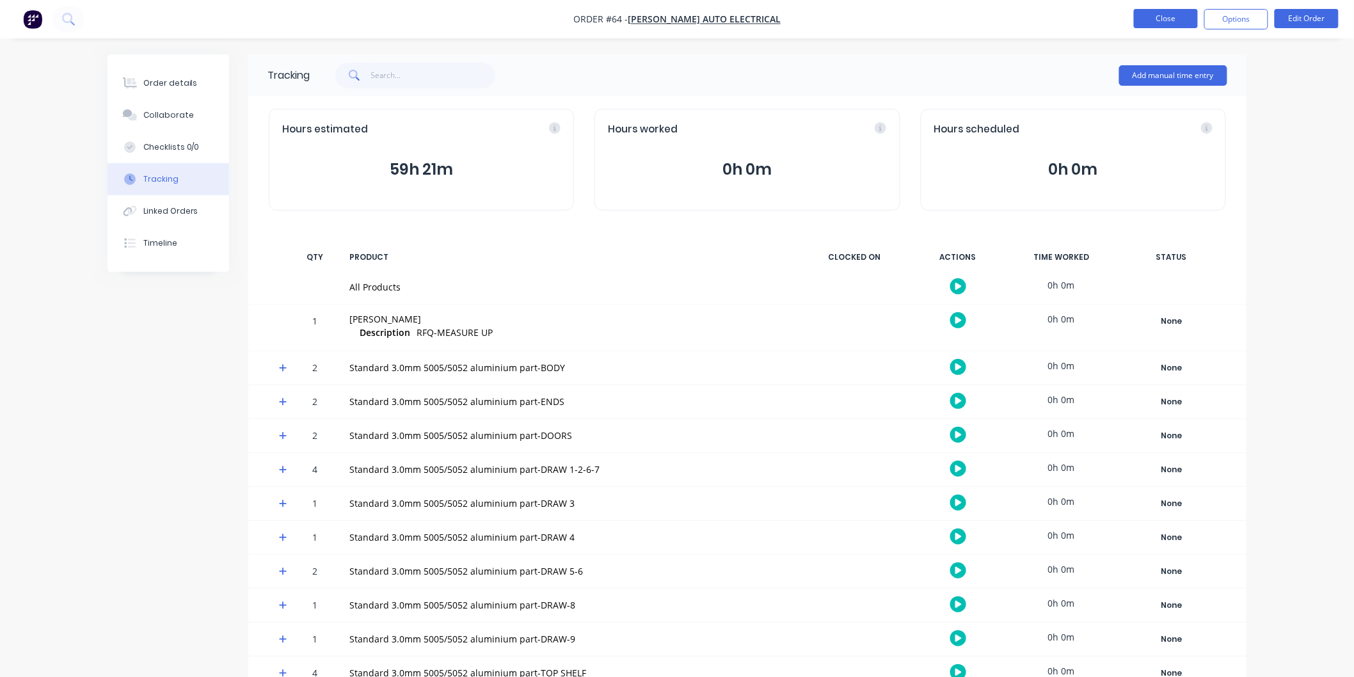
click at [1194, 18] on button "Close" at bounding box center [1166, 18] width 64 height 19
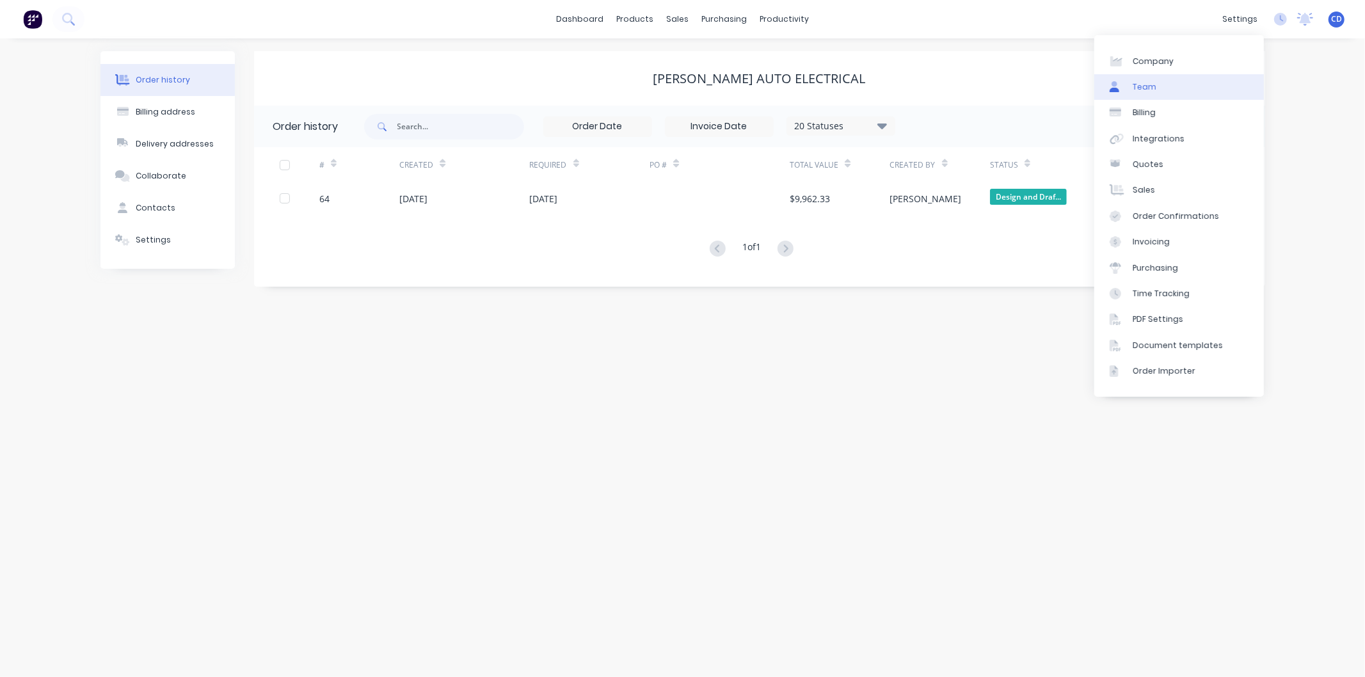
click at [1142, 81] on div "Team" at bounding box center [1145, 87] width 24 height 12
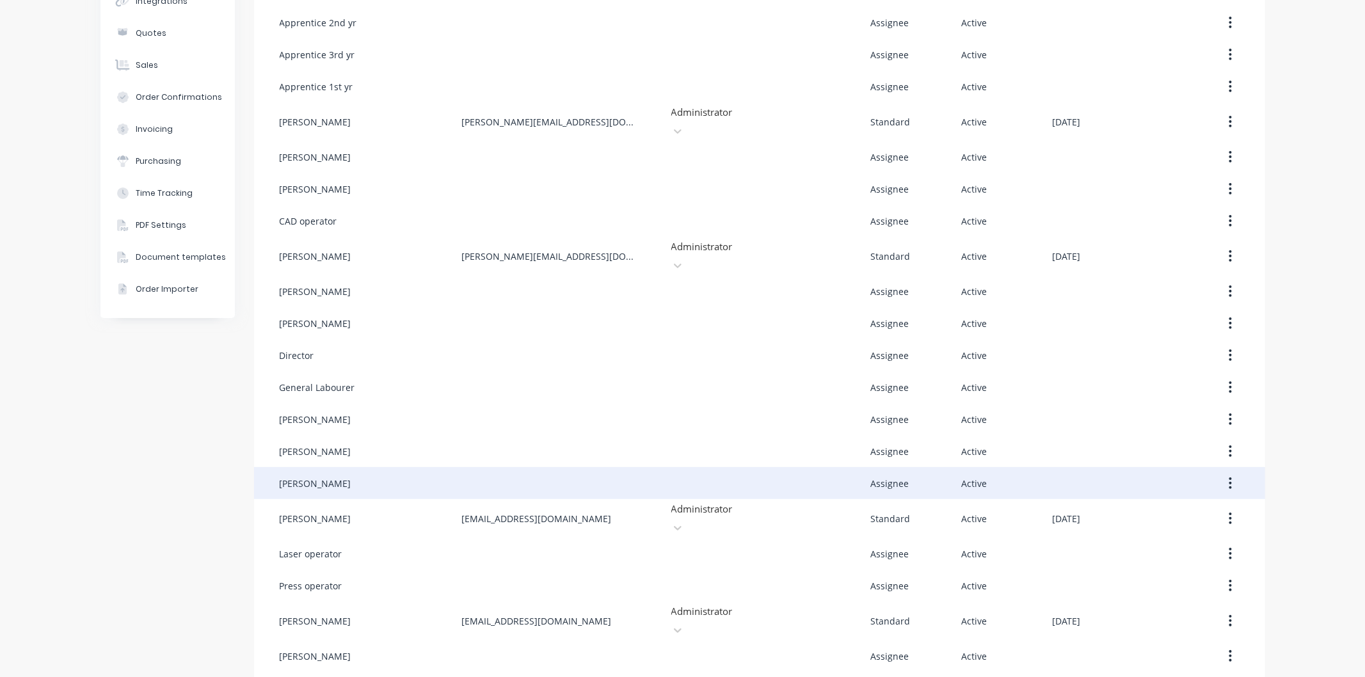
scroll to position [220, 0]
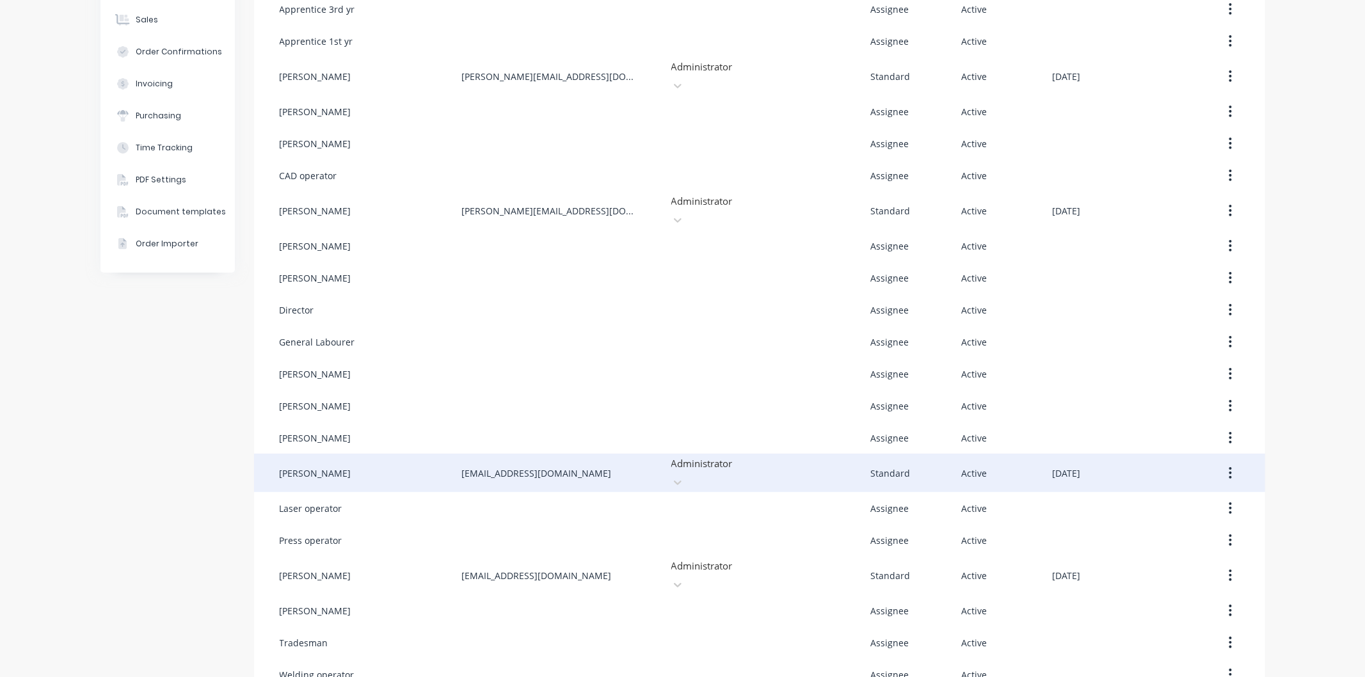
click at [578, 467] on div "josh@townsvillesheetmetal.com.au" at bounding box center [536, 473] width 150 height 13
click at [1227, 461] on button "button" at bounding box center [1230, 472] width 30 height 23
click at [1159, 497] on div "Edit" at bounding box center [1185, 506] width 99 height 19
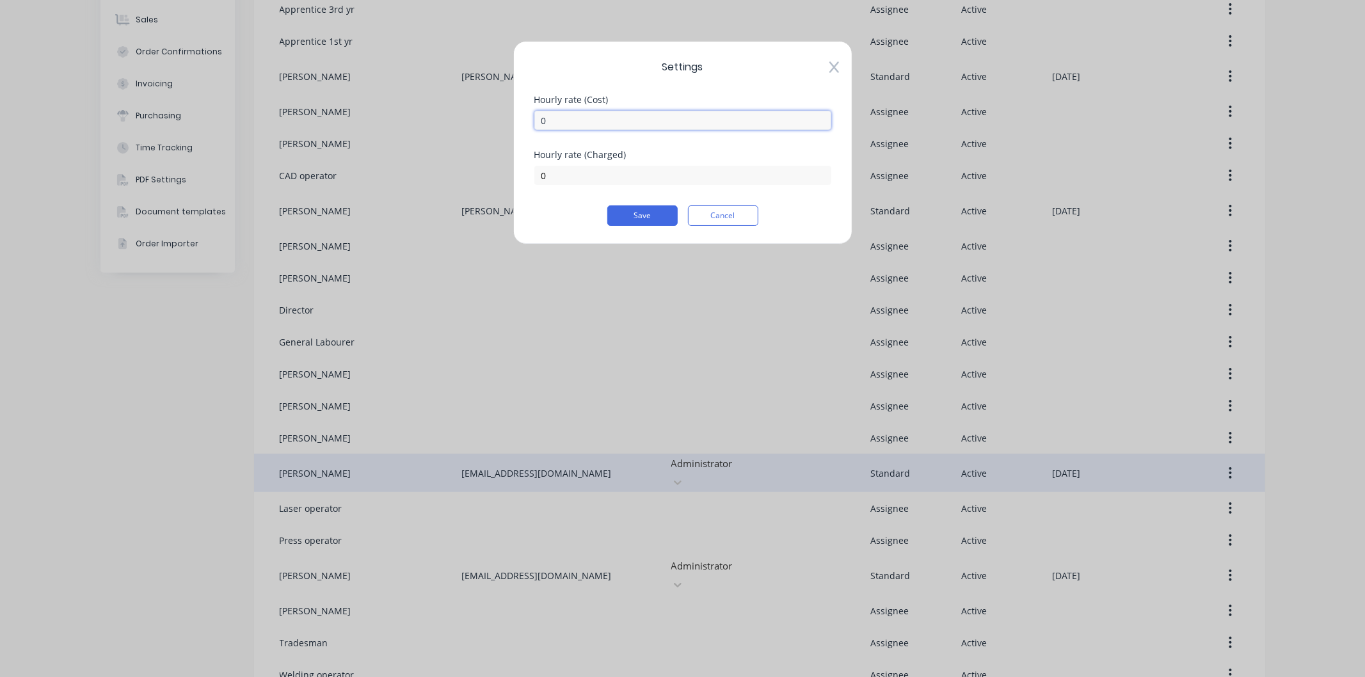
click at [596, 118] on input "0" at bounding box center [682, 120] width 297 height 19
type input "110"
click at [554, 171] on input "0" at bounding box center [682, 175] width 297 height 19
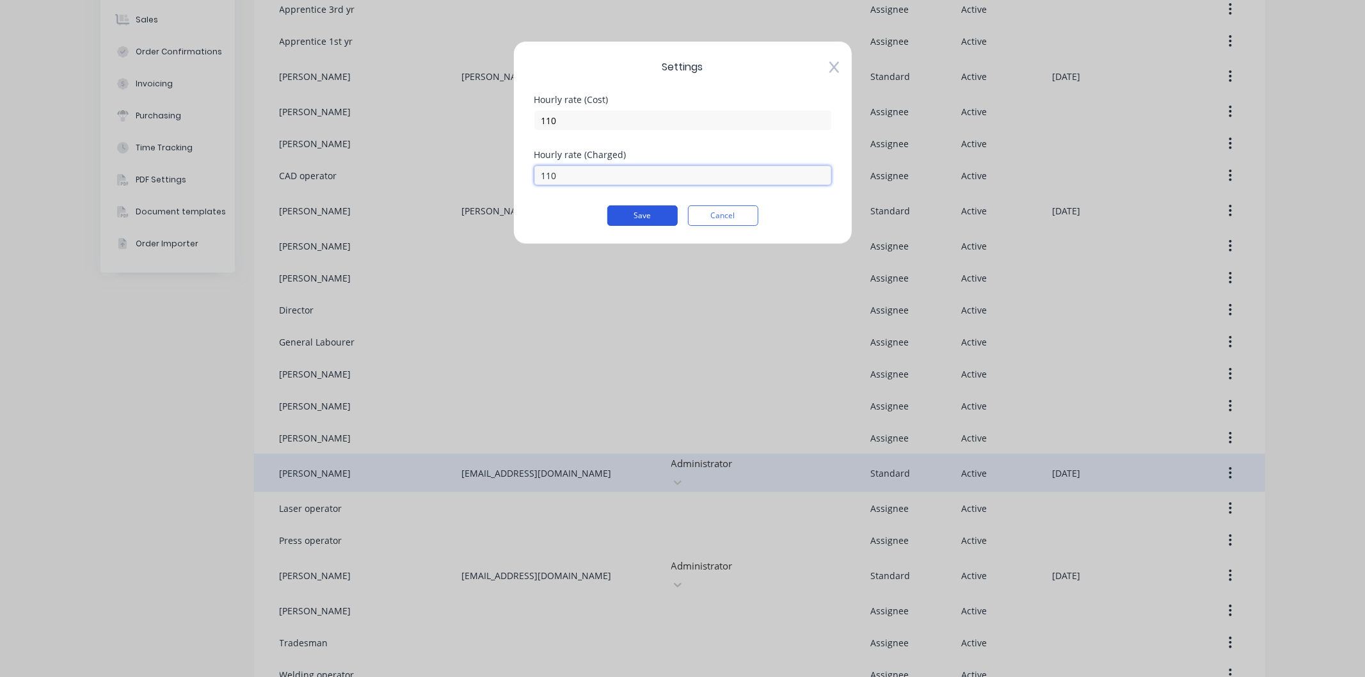
type input "110"
click at [640, 212] on button "Save" at bounding box center [642, 215] width 70 height 20
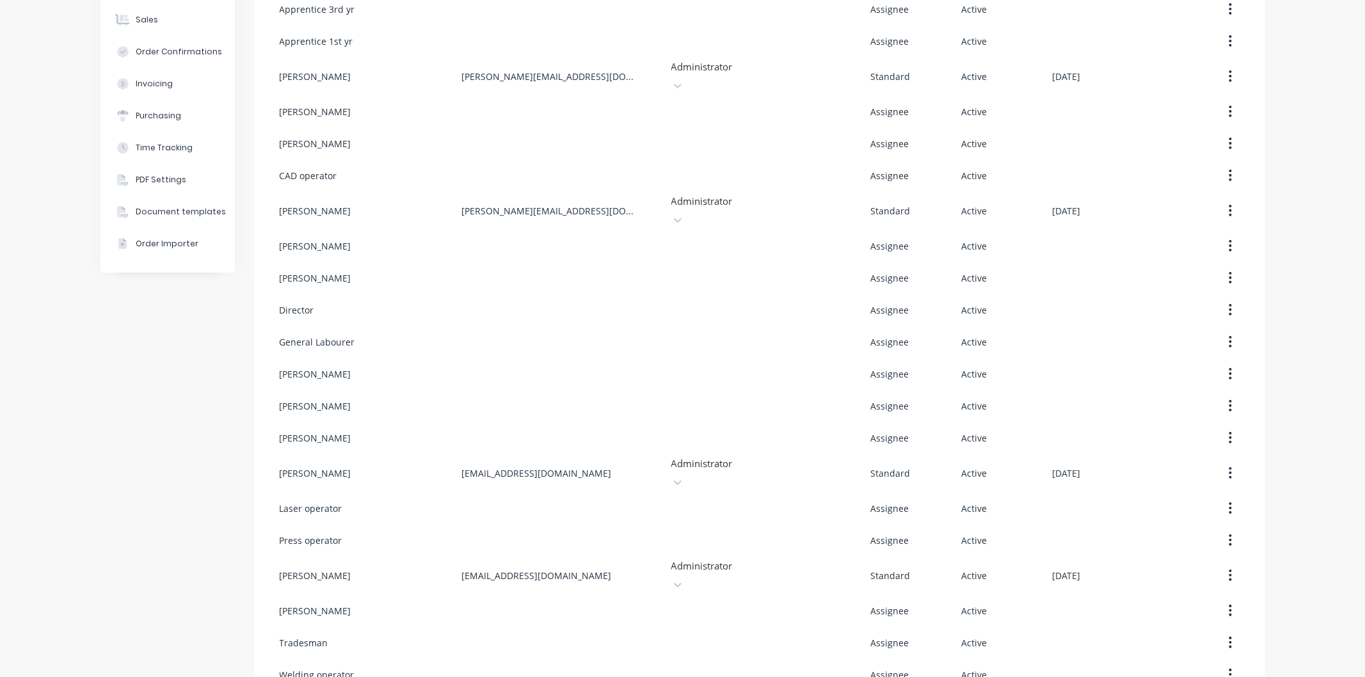
scroll to position [0, 0]
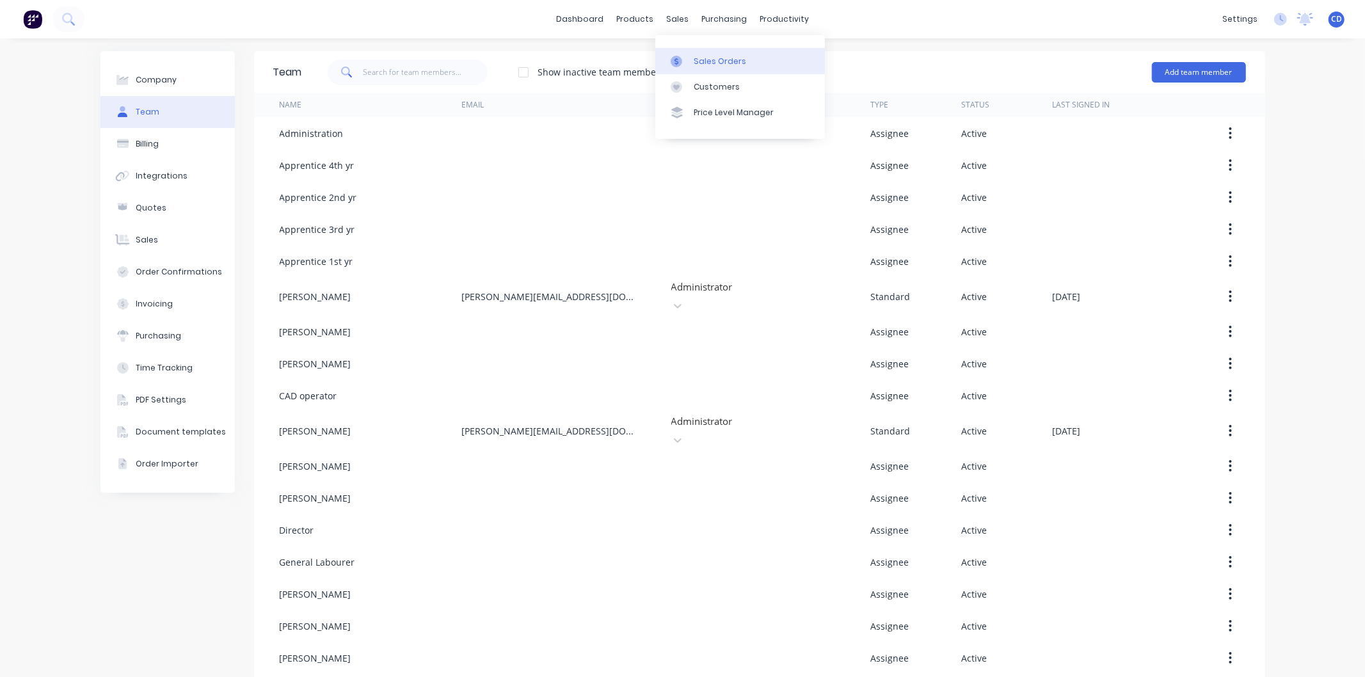
click at [701, 60] on div "Sales Orders" at bounding box center [720, 62] width 52 height 12
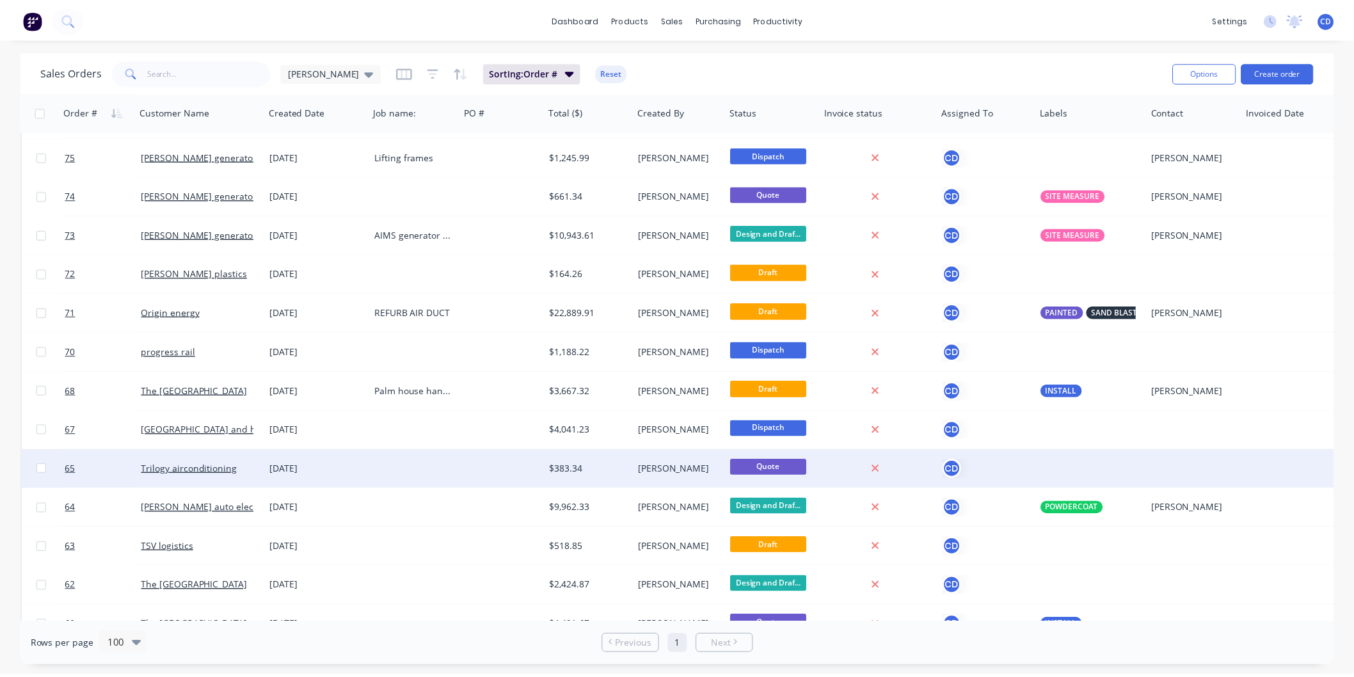
scroll to position [355, 0]
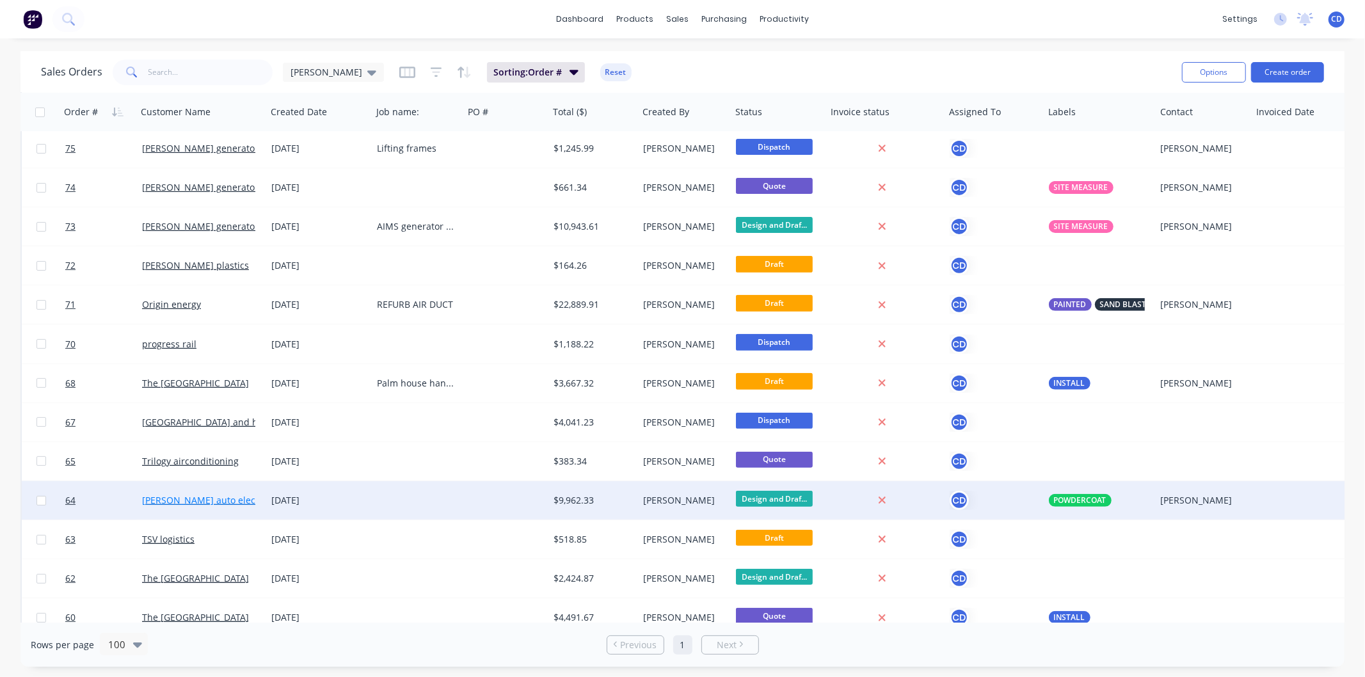
click at [208, 495] on link "everetts auto electrical" at bounding box center [209, 500] width 135 height 12
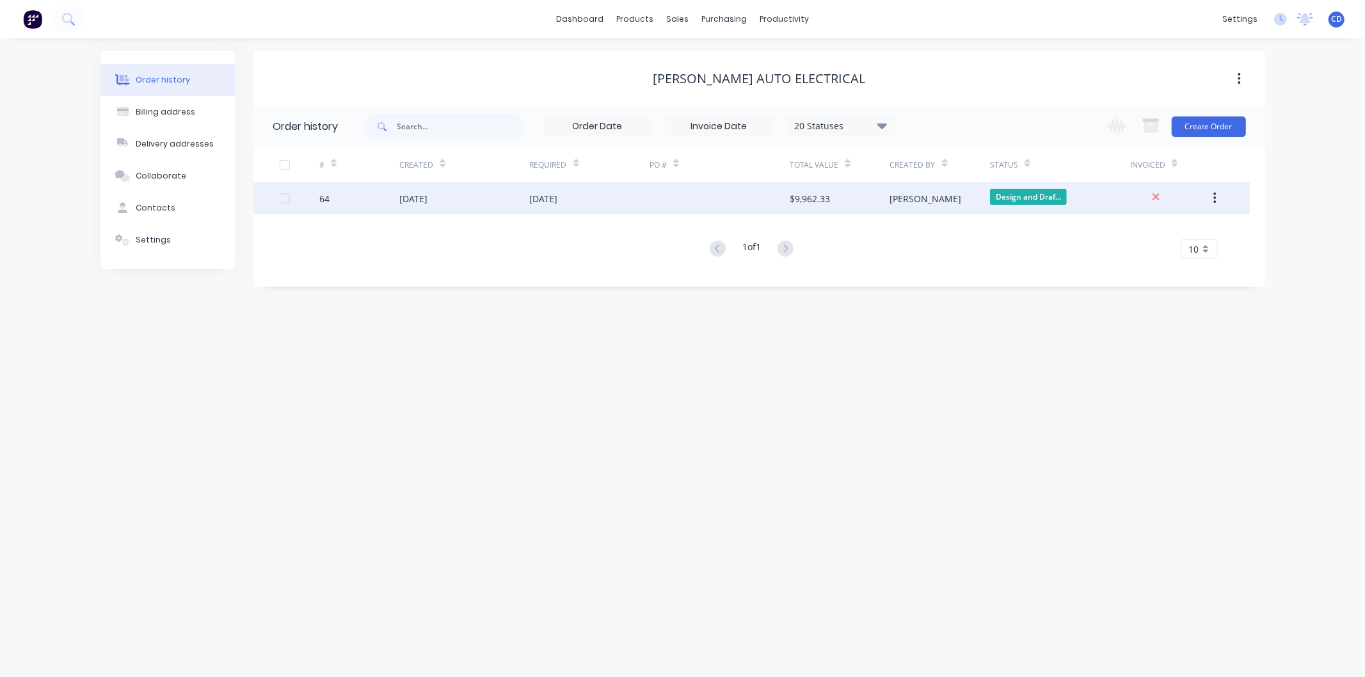
click at [402, 196] on div "08 Jul 2025" at bounding box center [413, 198] width 28 height 13
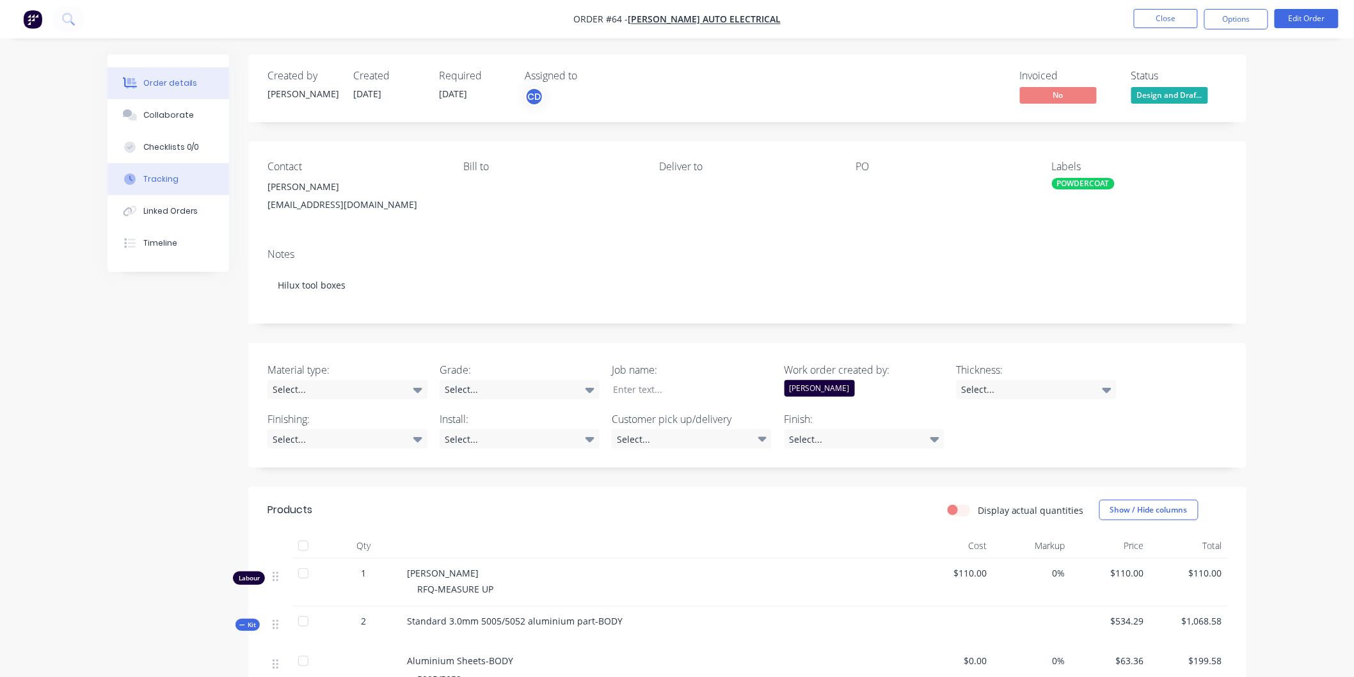
click at [177, 173] on button "Tracking" at bounding box center [169, 179] width 122 height 32
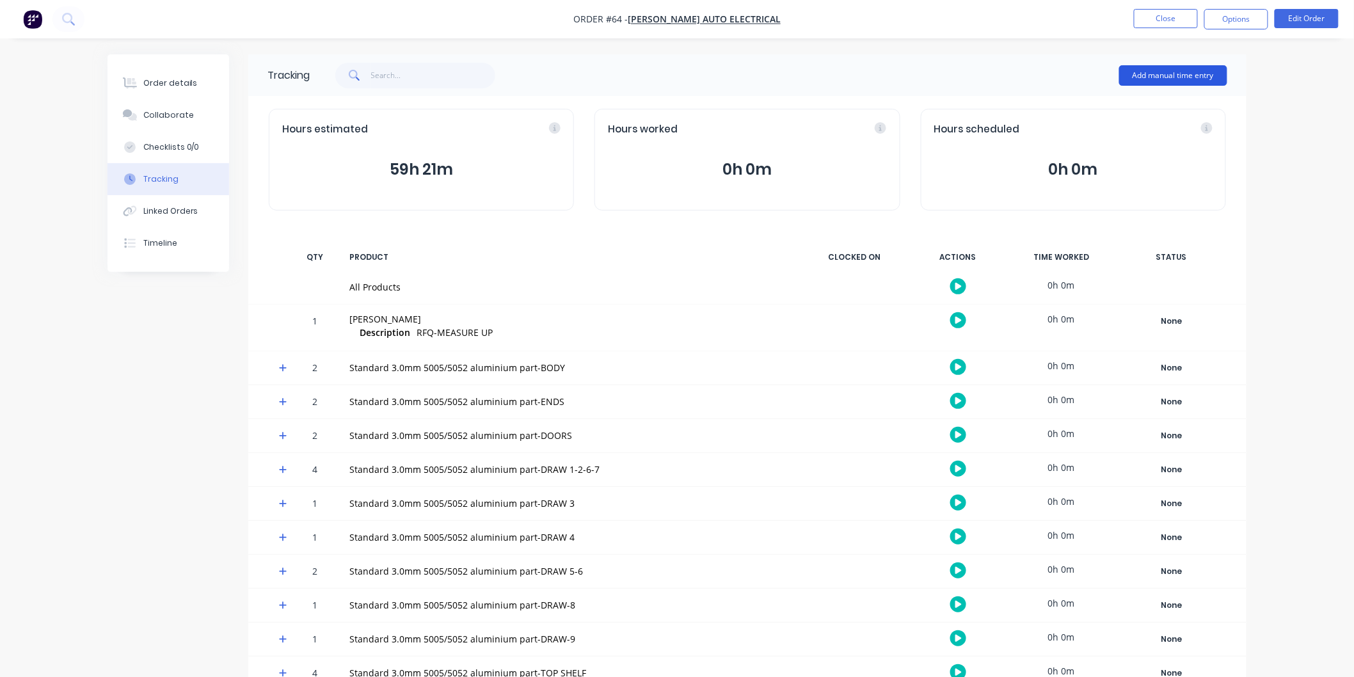
click at [1160, 80] on button "Add manual time entry" at bounding box center [1173, 75] width 108 height 20
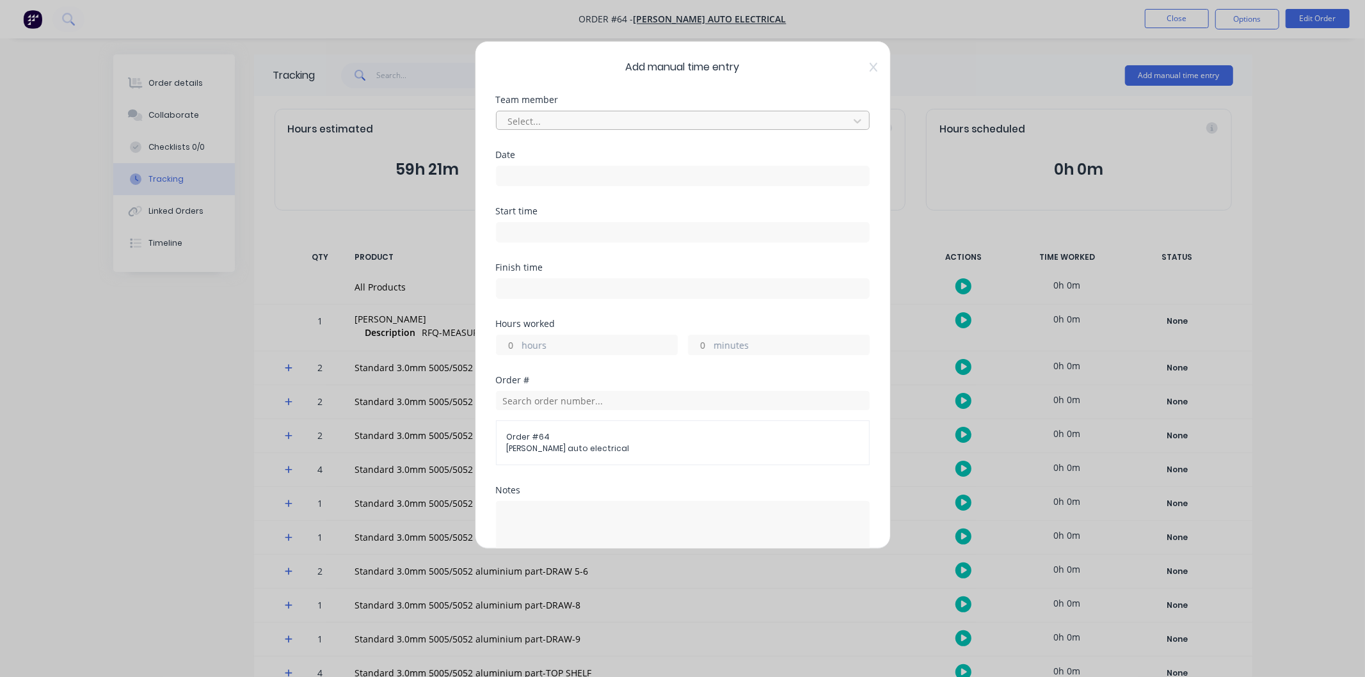
click at [689, 125] on div at bounding box center [674, 121] width 335 height 16
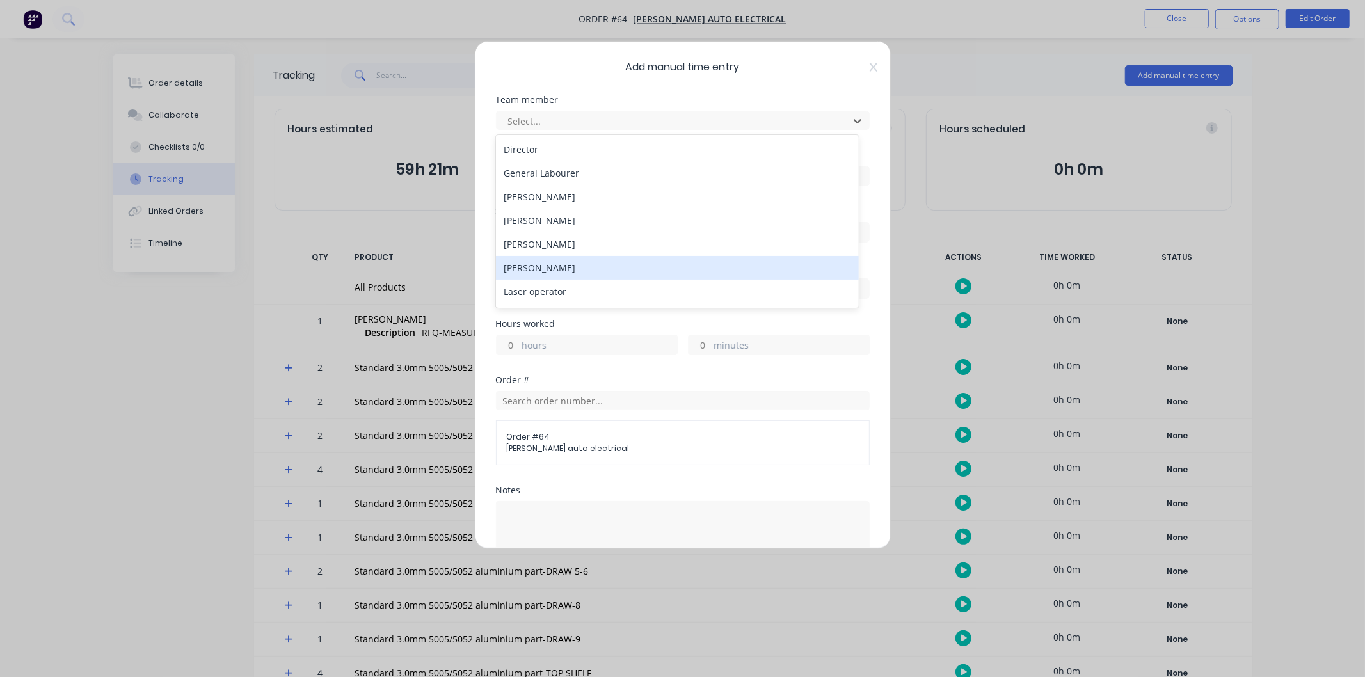
click at [585, 267] on div "Joshua Killalea" at bounding box center [677, 268] width 363 height 24
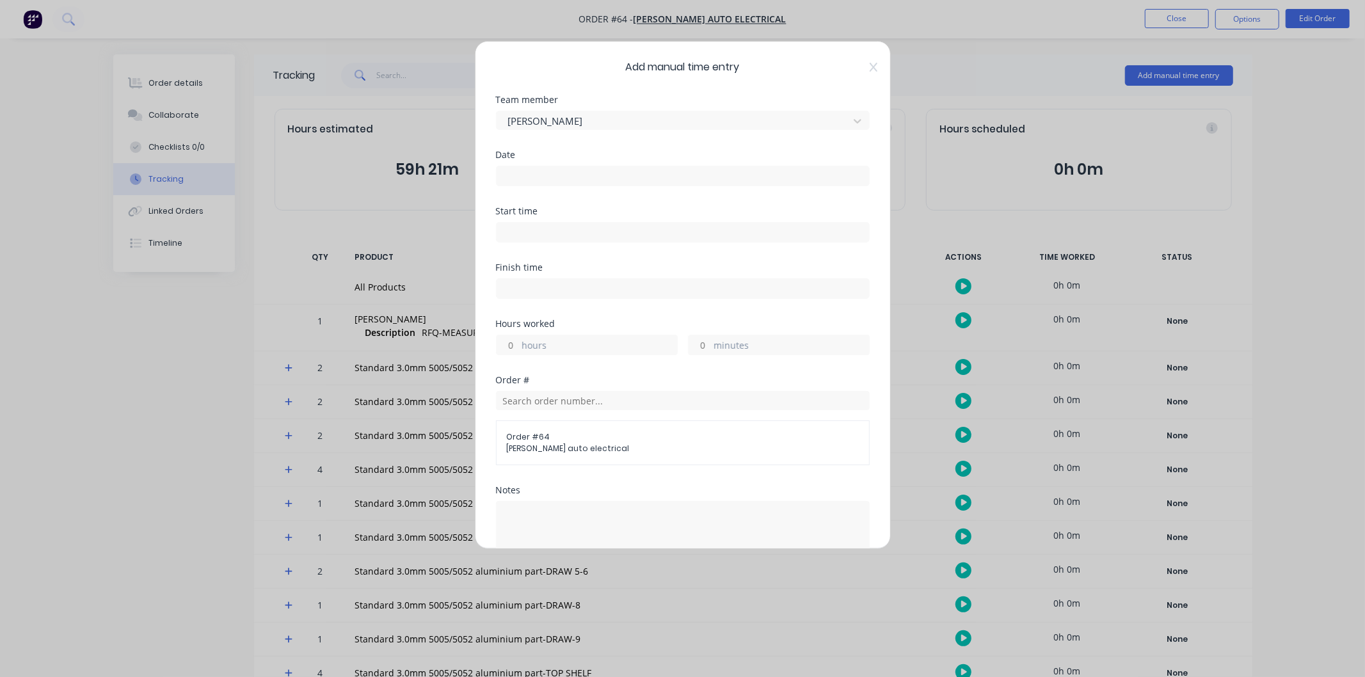
click at [602, 179] on input at bounding box center [683, 175] width 372 height 19
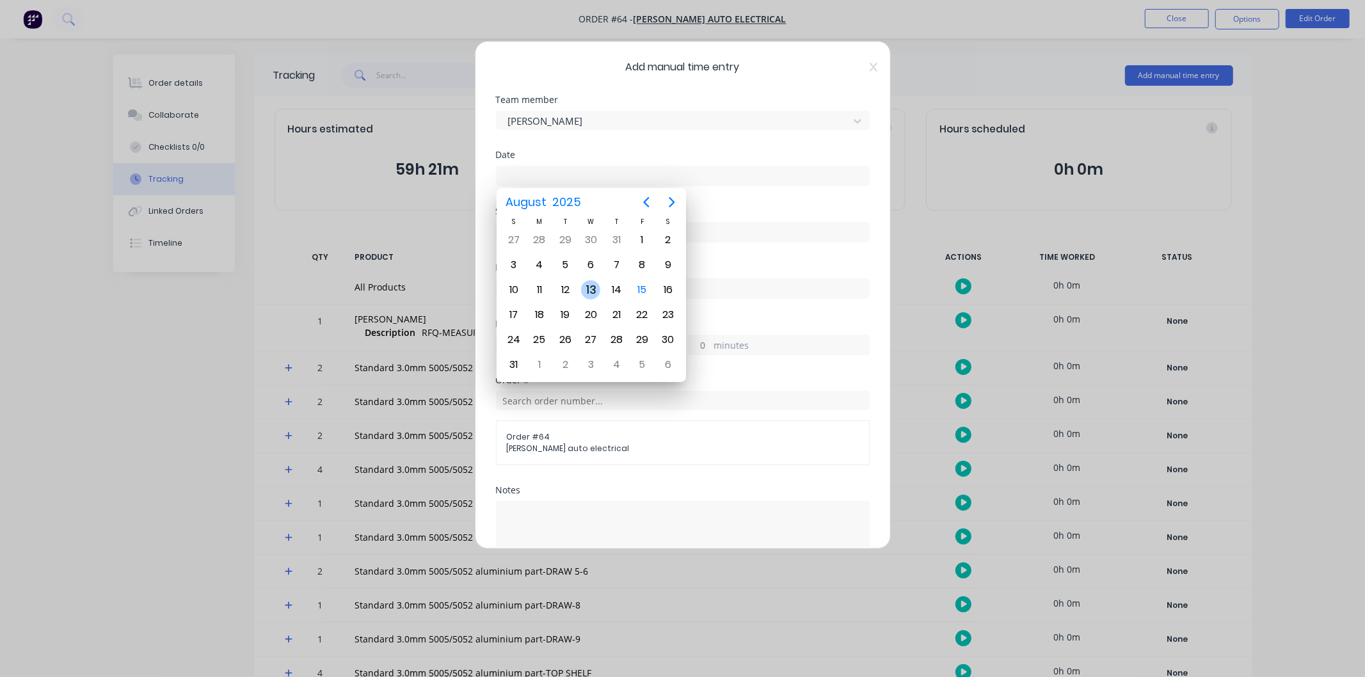
click at [591, 290] on div "13" at bounding box center [590, 289] width 19 height 19
type input "13/08/2025"
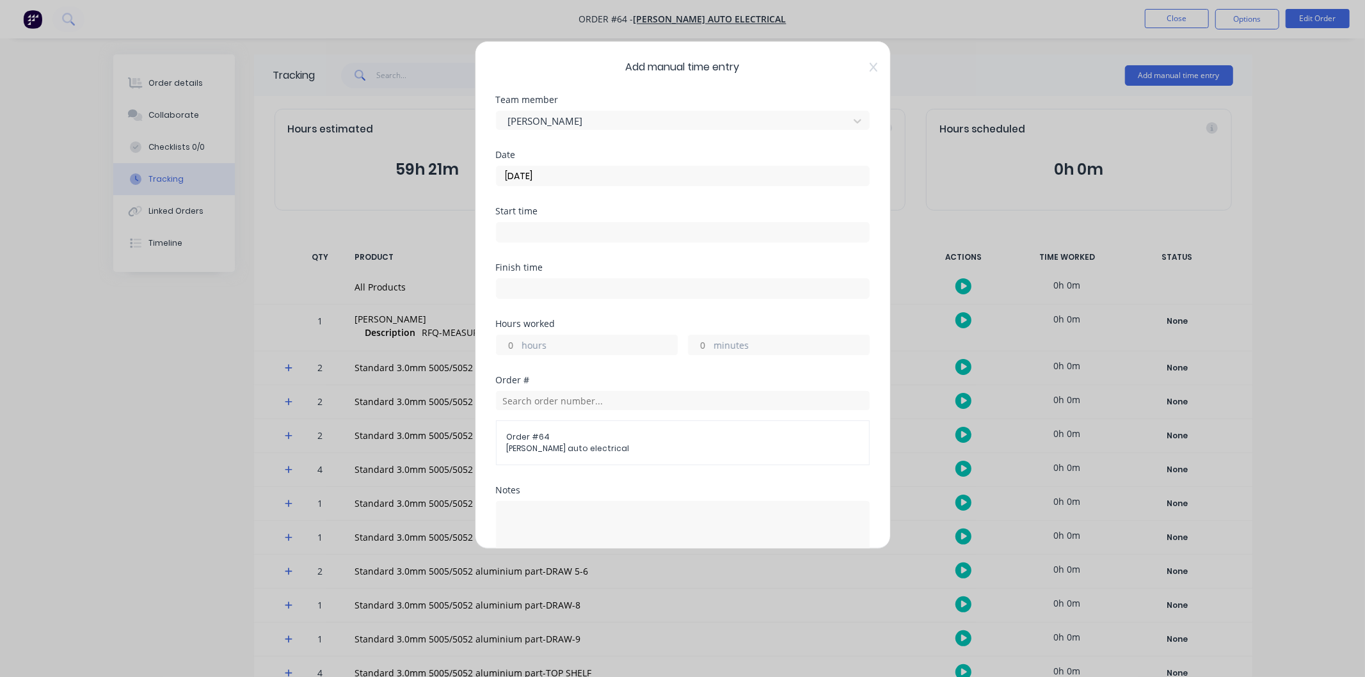
click at [587, 235] on input at bounding box center [683, 232] width 372 height 19
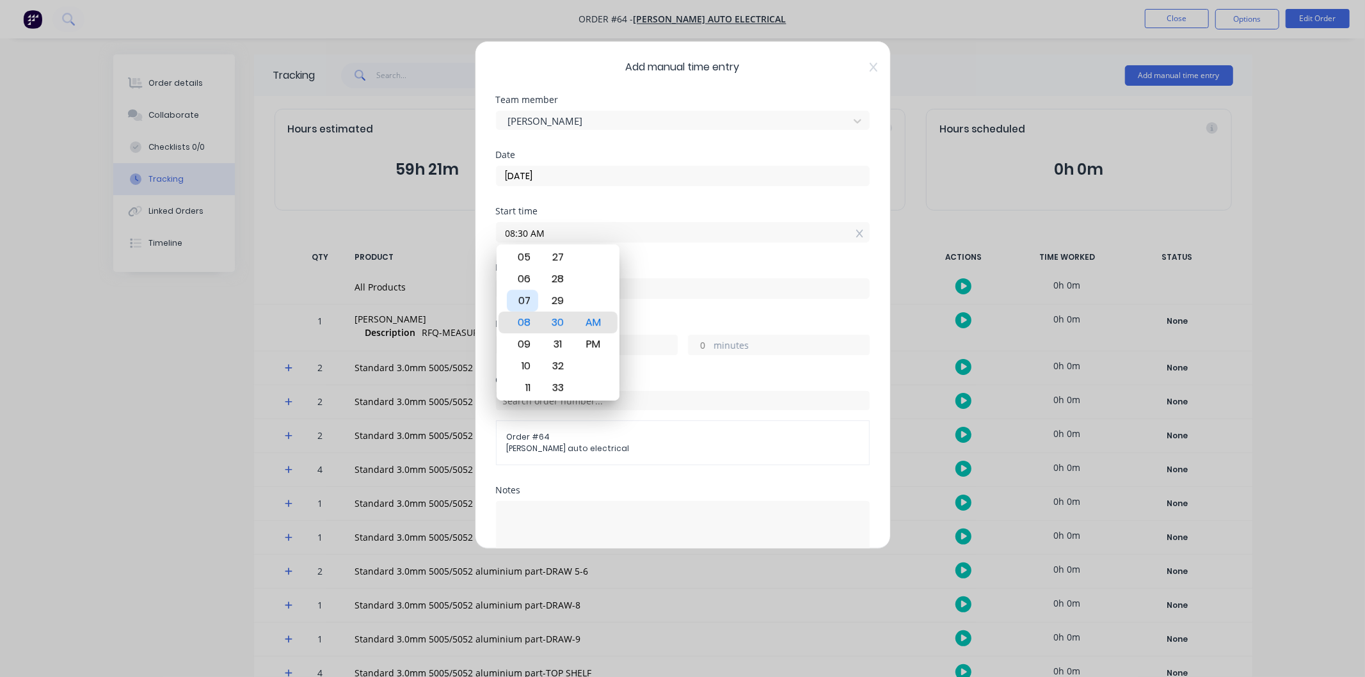
click at [527, 301] on div "07" at bounding box center [522, 301] width 31 height 22
type input "07:30 AM"
click at [693, 271] on div "Finish time" at bounding box center [683, 267] width 374 height 9
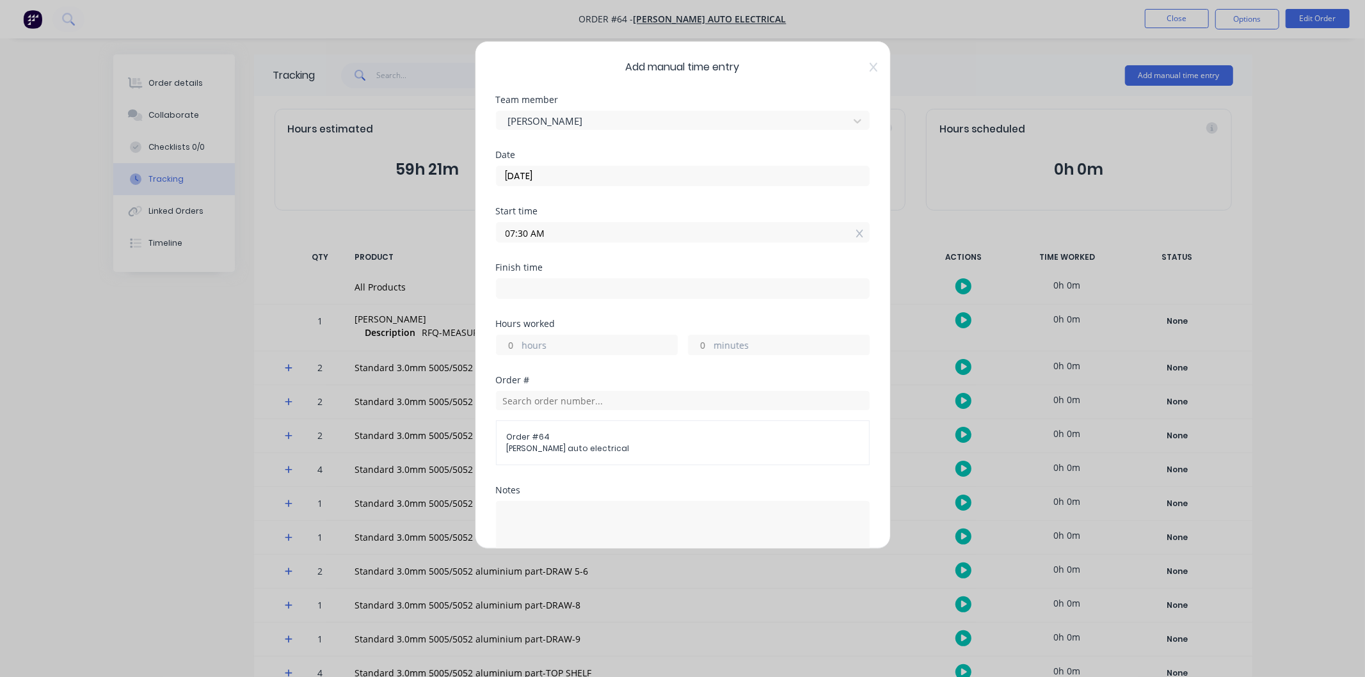
click at [598, 293] on input at bounding box center [683, 288] width 372 height 19
type input "08:30 AM"
type input "1"
type input "0"
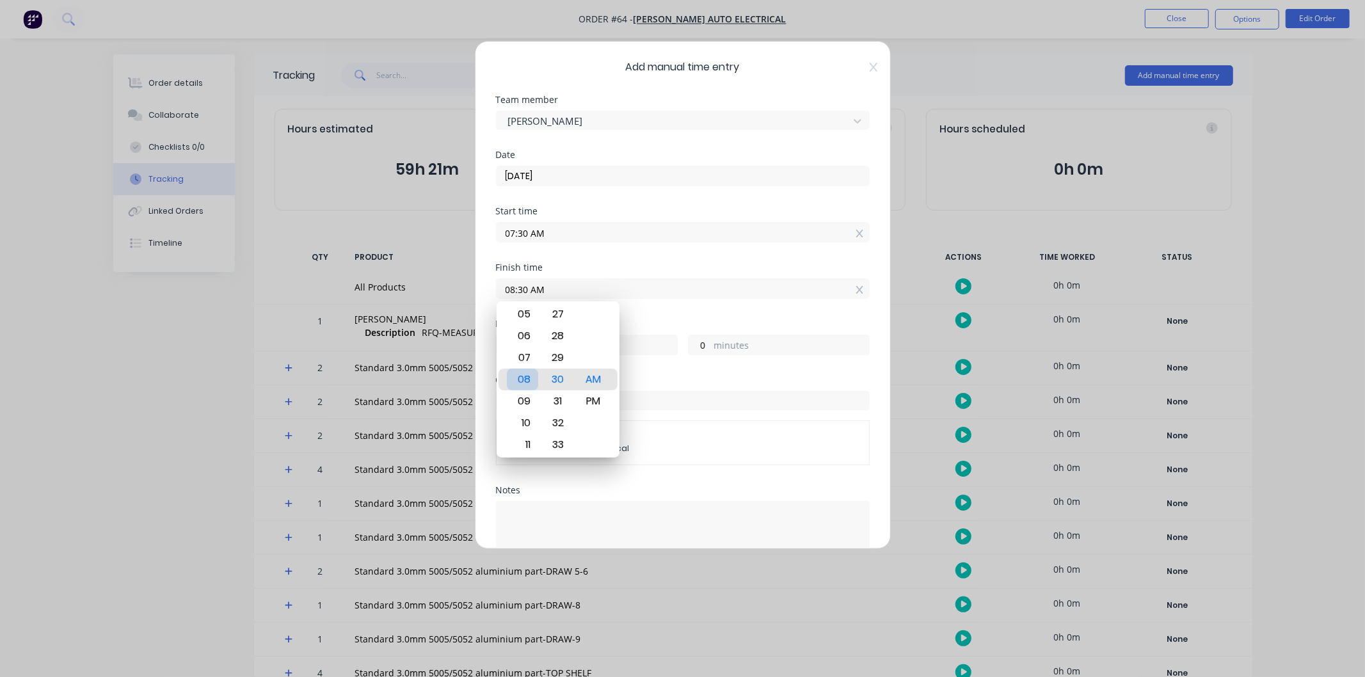
type input "07:30 AM"
type input "0"
click at [533, 315] on div "04" at bounding box center [522, 314] width 31 height 22
type input "04:30 AM"
type input "-3"
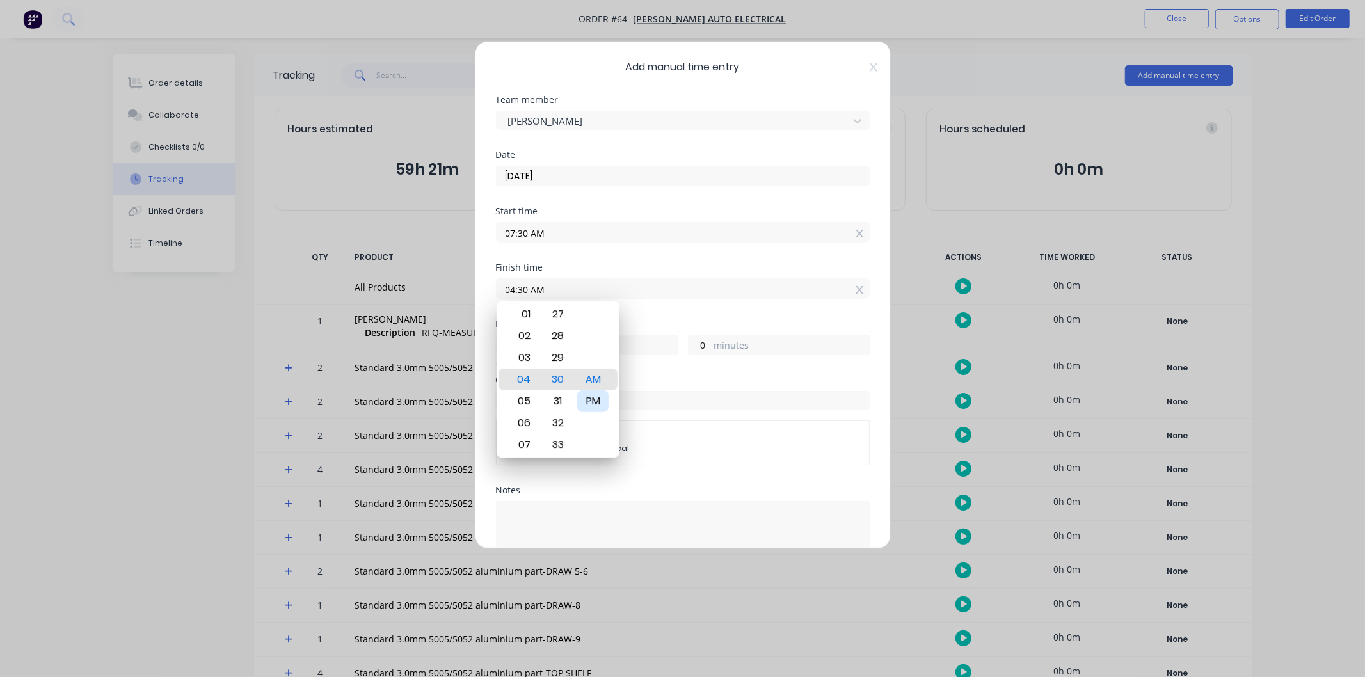
click at [598, 401] on div "PM" at bounding box center [592, 401] width 31 height 22
type input "04:30 PM"
type input "9"
click at [731, 305] on div "Finish time 04:30 PM" at bounding box center [683, 291] width 374 height 56
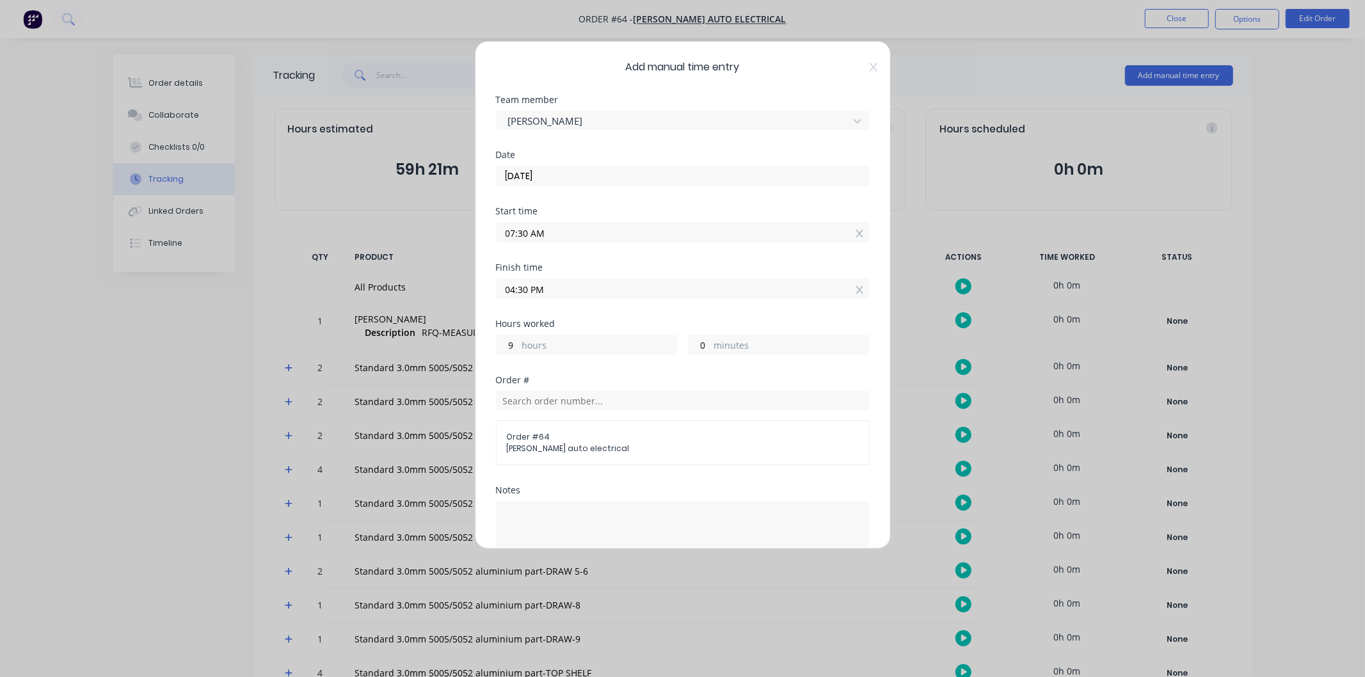
click at [573, 231] on input "07:30 AM" at bounding box center [683, 232] width 372 height 19
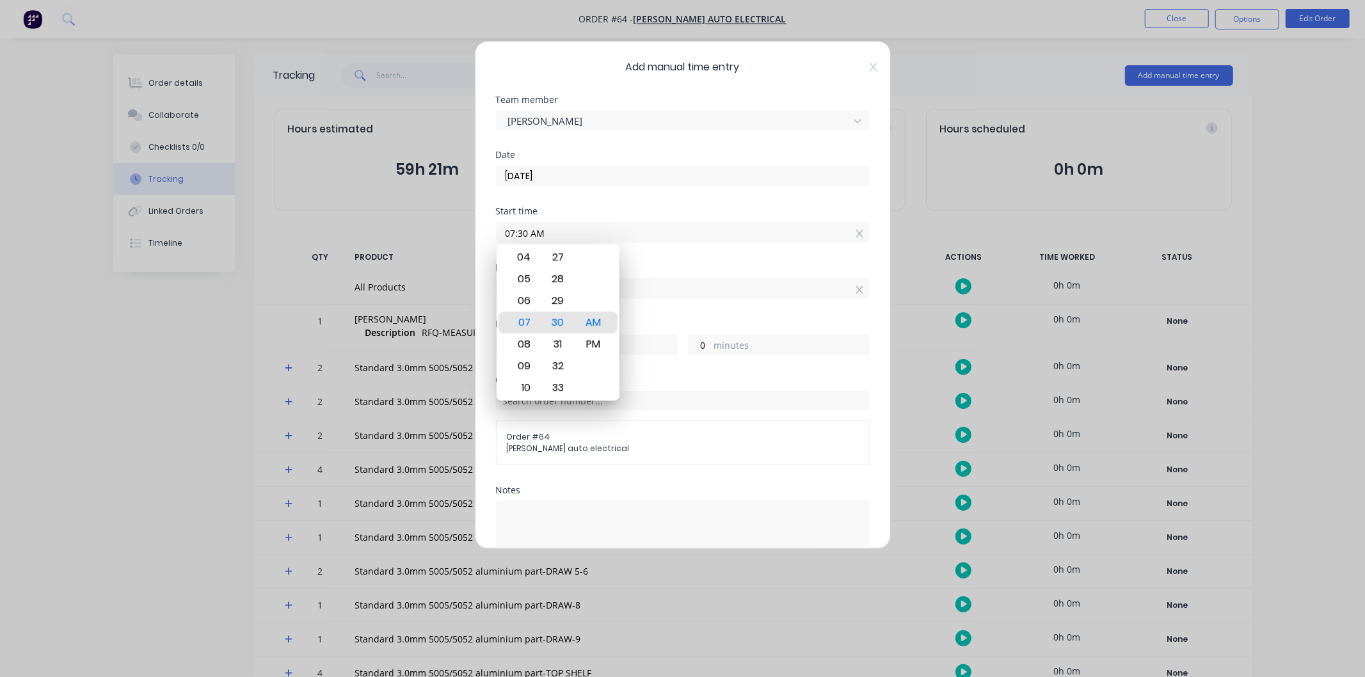
click at [655, 214] on div "Start time" at bounding box center [683, 211] width 374 height 9
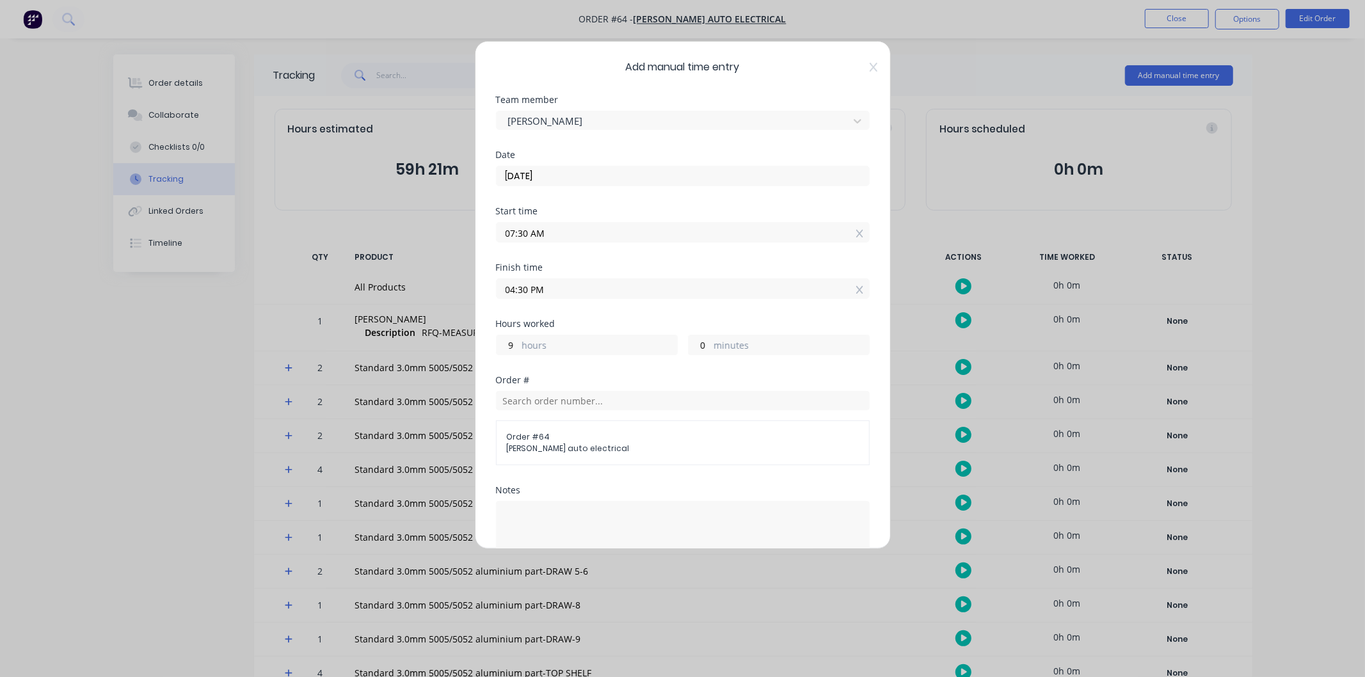
click at [577, 289] on input "04:30 PM" at bounding box center [683, 288] width 372 height 19
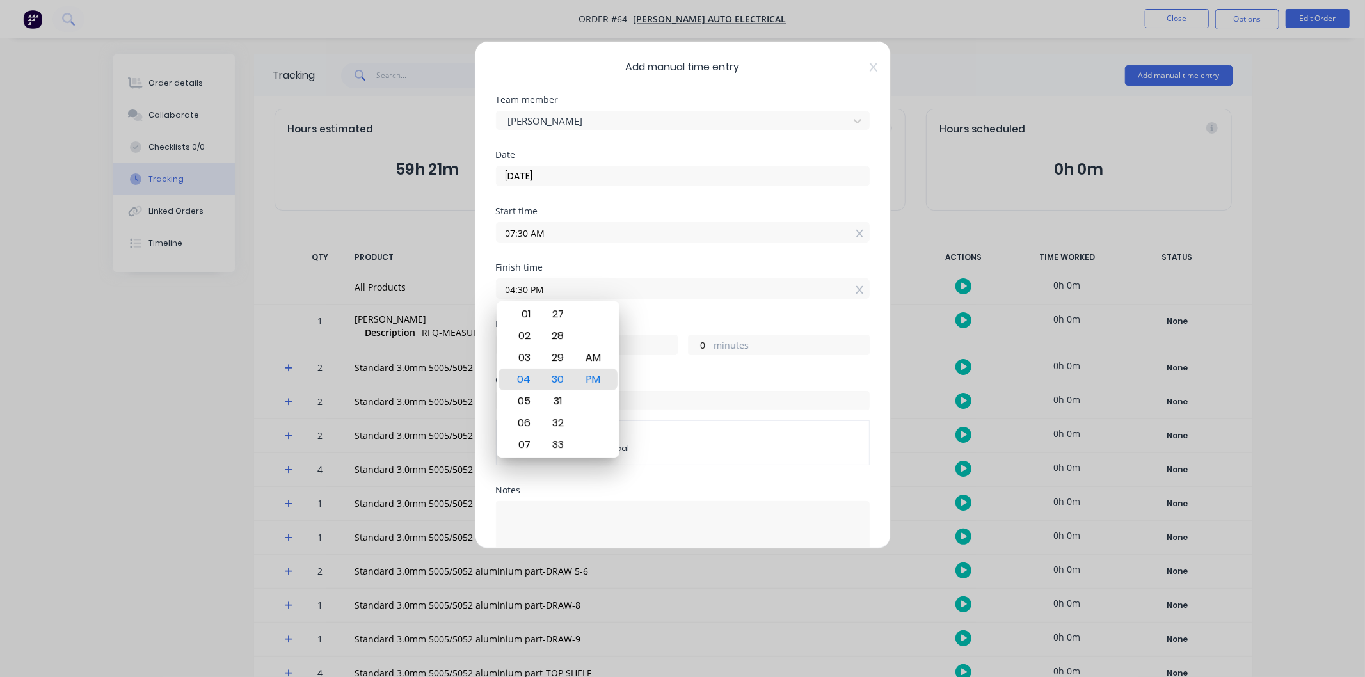
click at [584, 259] on div "Start time 07:30 AM" at bounding box center [683, 235] width 374 height 56
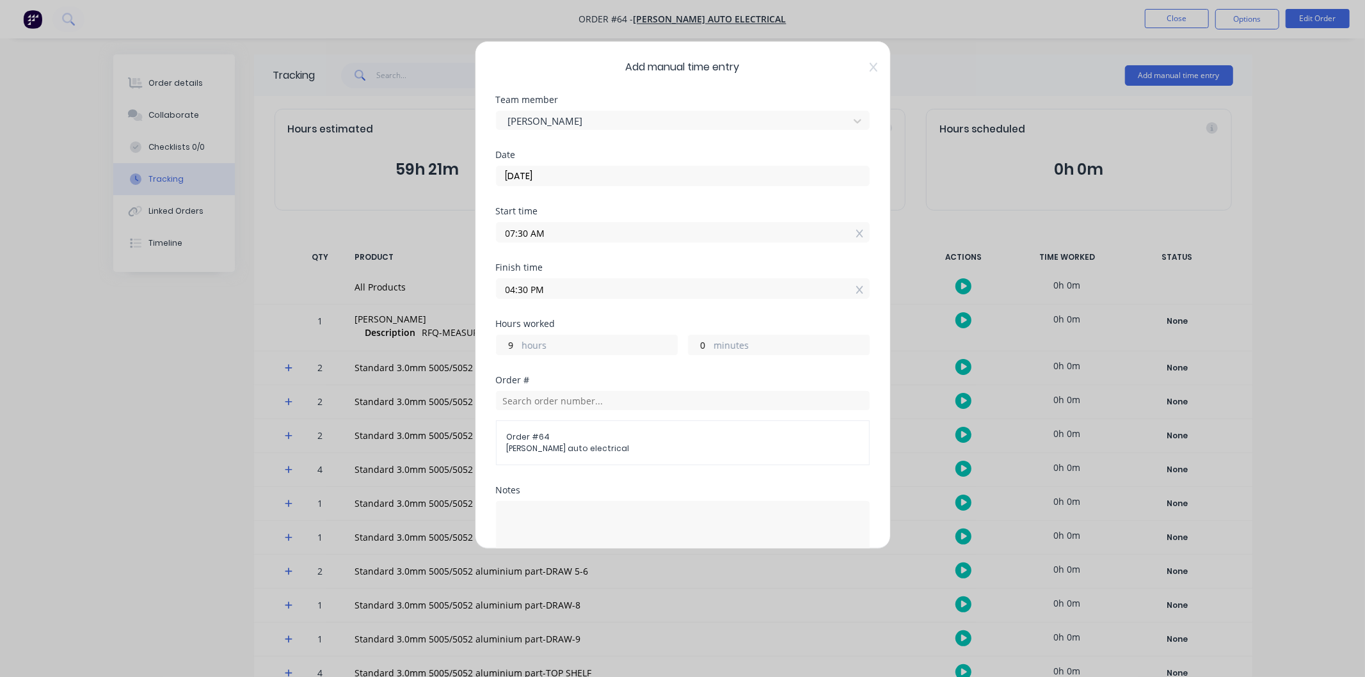
click at [651, 262] on div "Start time 07:30 AM" at bounding box center [683, 235] width 374 height 56
click at [680, 260] on div "Start time 07:30 AM" at bounding box center [683, 235] width 374 height 56
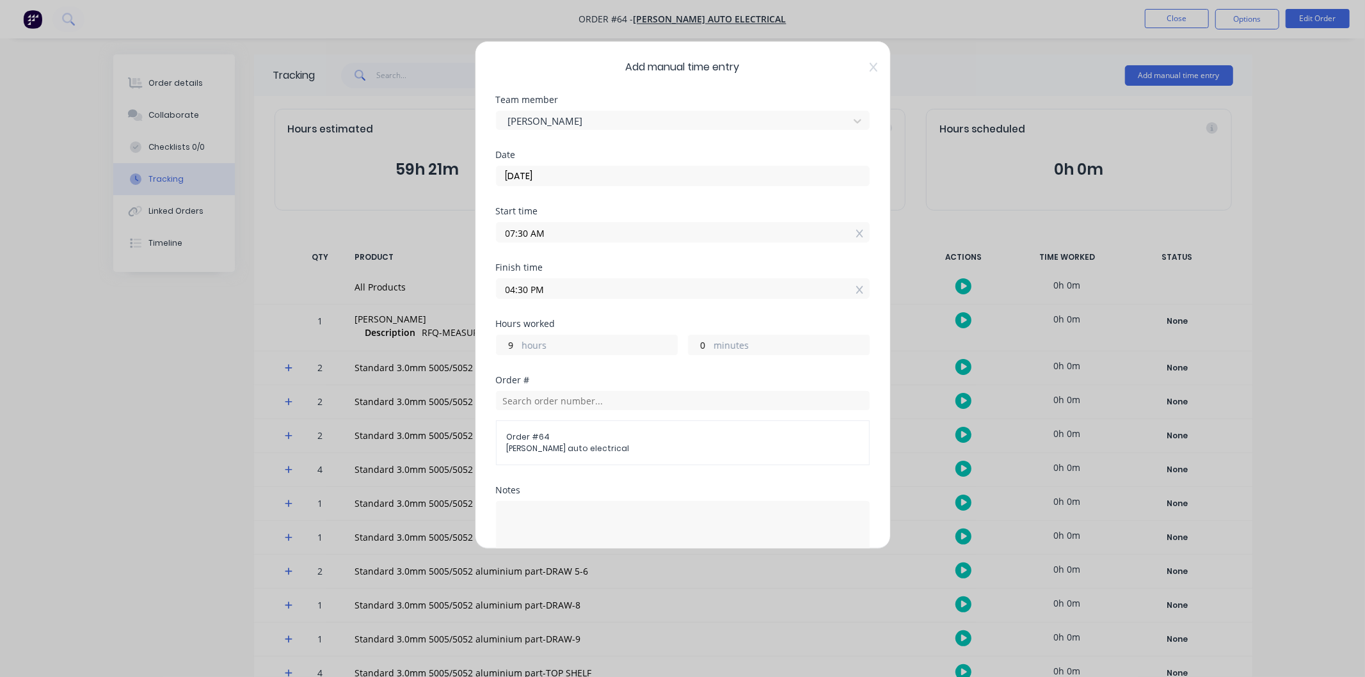
click at [677, 260] on div "Start time 07:30 AM" at bounding box center [683, 235] width 374 height 56
click at [674, 264] on div "Finish time" at bounding box center [683, 267] width 374 height 9
